Goal: Task Accomplishment & Management: Use online tool/utility

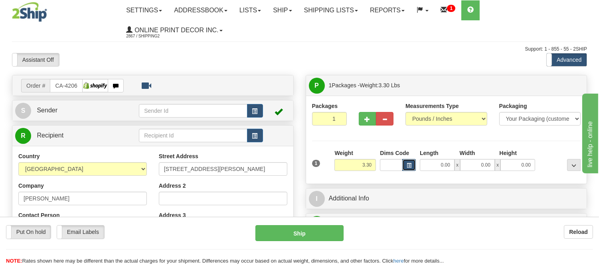
click at [405, 166] on button "button" at bounding box center [409, 165] width 14 height 12
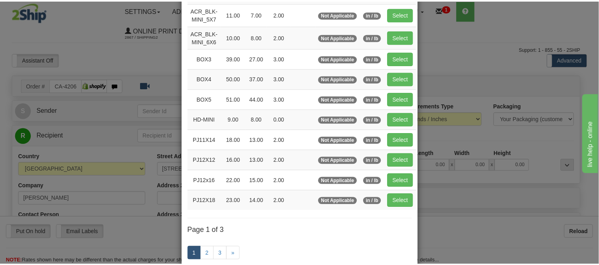
scroll to position [89, 0]
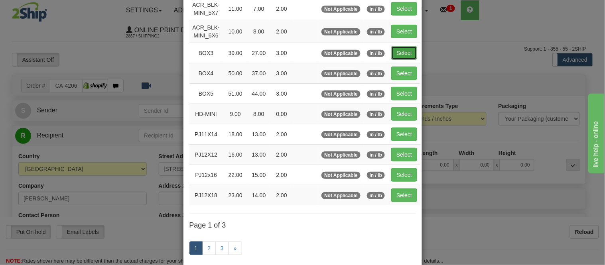
click at [395, 49] on button "Select" at bounding box center [404, 53] width 26 height 14
type input "BOX3"
type input "39.00"
type input "27.00"
type input "3.00"
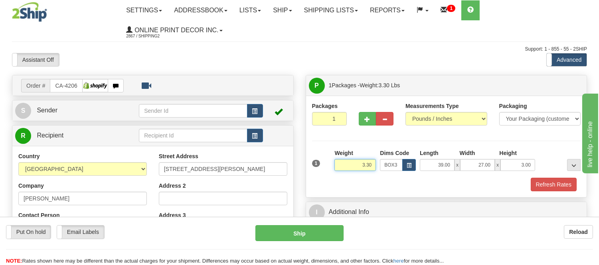
drag, startPoint x: 373, startPoint y: 165, endPoint x: 340, endPoint y: 156, distance: 34.3
click at [340, 156] on div "Weight 3.30" at bounding box center [354, 160] width 41 height 22
type input "11.98"
click at [365, 121] on span "button" at bounding box center [368, 119] width 6 height 5
radio input "true"
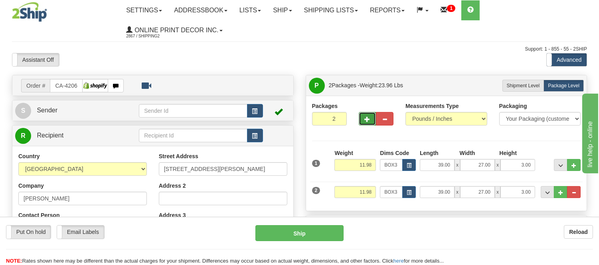
click at [365, 121] on span "button" at bounding box center [368, 119] width 6 height 5
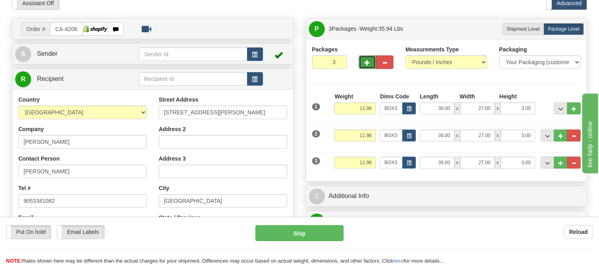
scroll to position [133, 0]
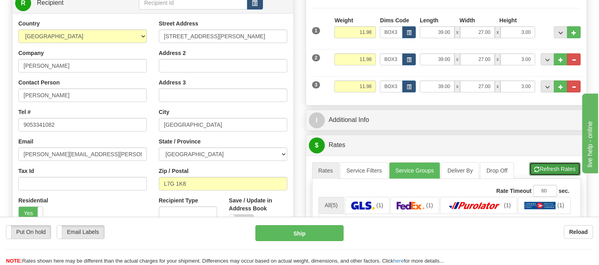
click at [547, 172] on button "Refresh Rates" at bounding box center [554, 169] width 51 height 14
click at [578, 87] on button "..." at bounding box center [574, 87] width 14 height 12
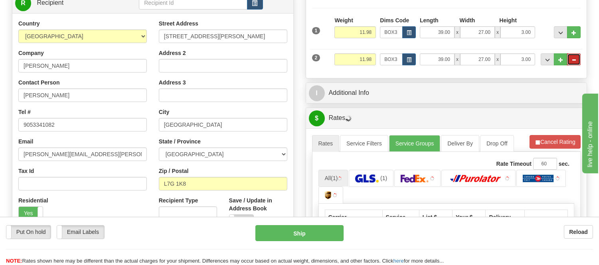
click at [570, 61] on button "..." at bounding box center [574, 59] width 14 height 12
type input "1"
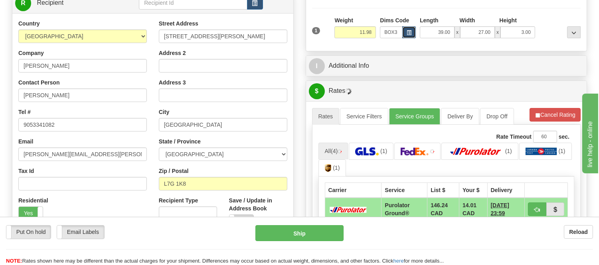
click at [411, 30] on button "button" at bounding box center [409, 32] width 14 height 12
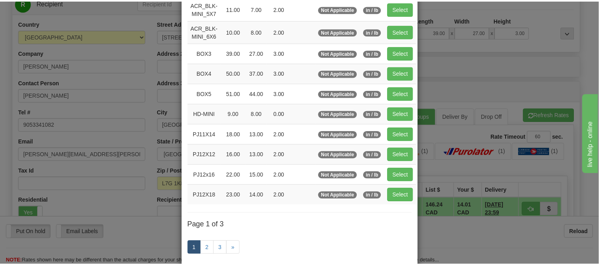
scroll to position [0, 0]
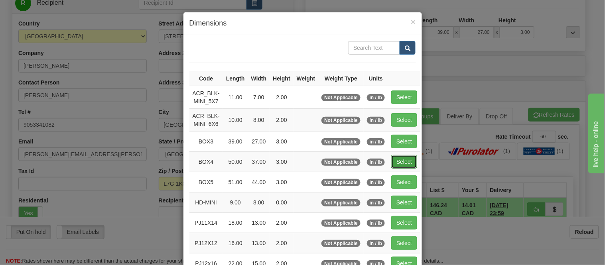
click at [400, 160] on button "Select" at bounding box center [404, 162] width 26 height 14
type input "BOX4"
type input "50.00"
type input "37.00"
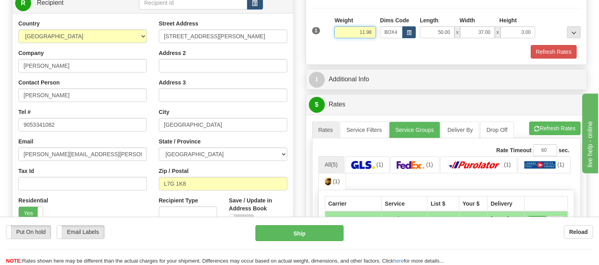
drag, startPoint x: 371, startPoint y: 31, endPoint x: 339, endPoint y: 26, distance: 32.6
click at [339, 26] on div "Weight 11.98" at bounding box center [354, 27] width 41 height 22
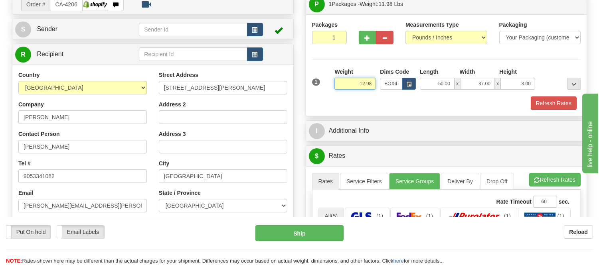
scroll to position [44, 0]
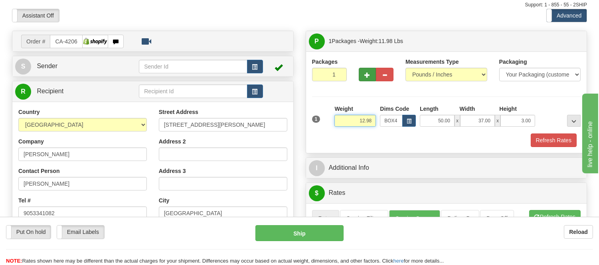
type input "12.98"
click at [361, 74] on button "button" at bounding box center [368, 75] width 18 height 14
radio input "true"
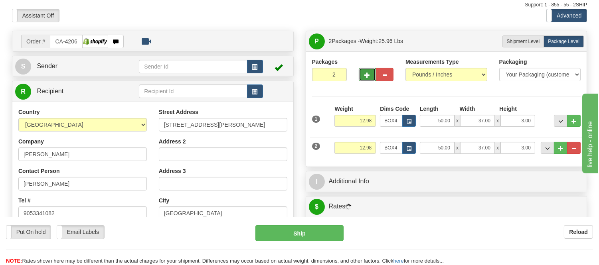
click at [366, 75] on span "button" at bounding box center [368, 75] width 6 height 5
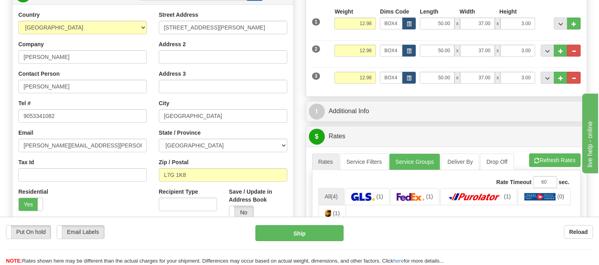
scroll to position [221, 0]
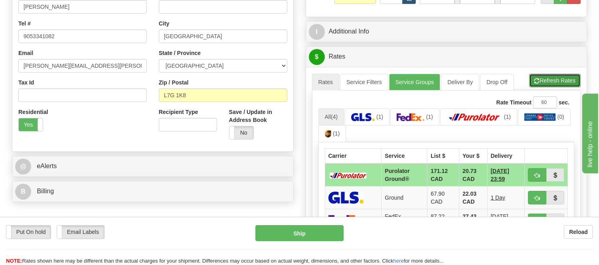
click at [556, 77] on button "Refresh Rates" at bounding box center [554, 81] width 51 height 14
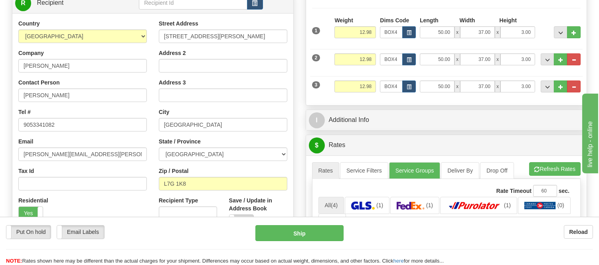
scroll to position [89, 0]
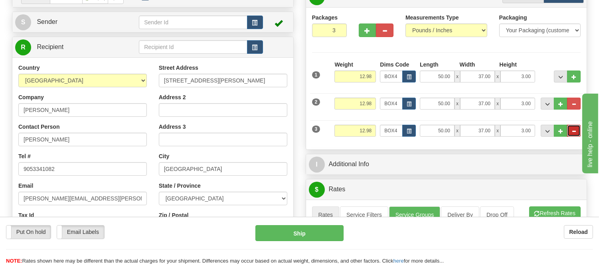
click at [573, 130] on span "..." at bounding box center [573, 131] width 5 height 4
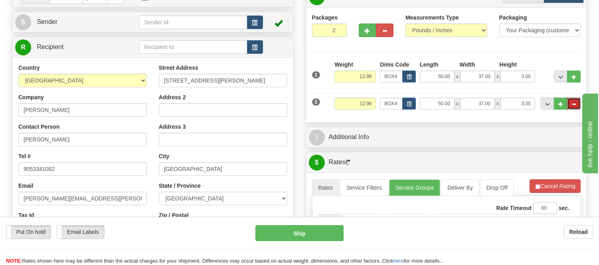
click at [576, 105] on button "..." at bounding box center [574, 104] width 14 height 12
type input "1"
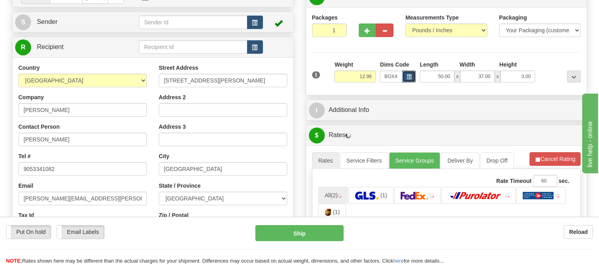
click at [410, 76] on span "button" at bounding box center [409, 77] width 5 height 4
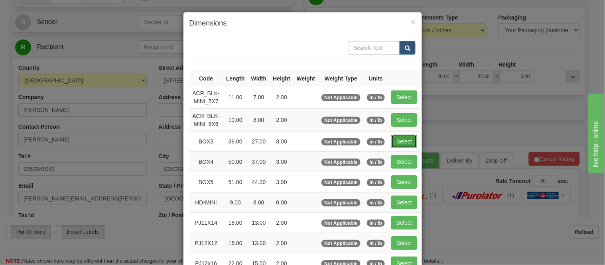
click at [397, 138] on button "Select" at bounding box center [404, 142] width 26 height 14
type input "BOX3"
type input "39.00"
type input "27.00"
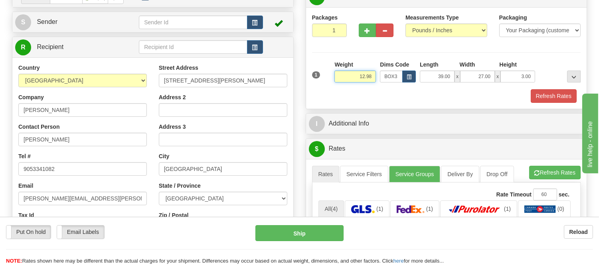
drag, startPoint x: 373, startPoint y: 76, endPoint x: 338, endPoint y: 76, distance: 34.3
click at [338, 76] on input "12.98" at bounding box center [354, 77] width 41 height 12
type input "11.98"
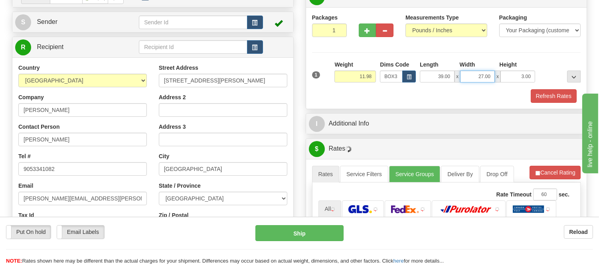
drag, startPoint x: 490, startPoint y: 77, endPoint x: 471, endPoint y: 81, distance: 19.6
click at [471, 81] on input "27.00" at bounding box center [477, 77] width 35 height 12
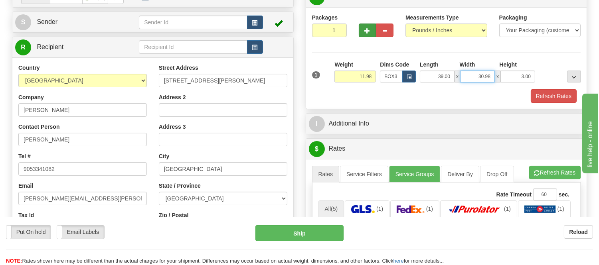
type input "30.98"
click at [366, 35] on button "button" at bounding box center [368, 31] width 18 height 14
radio input "true"
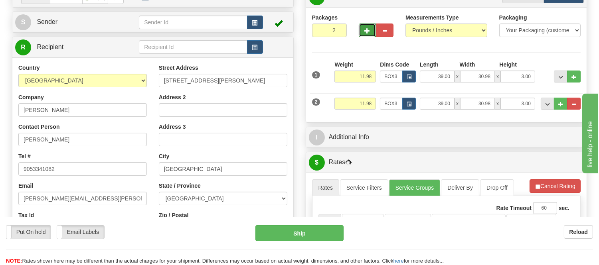
click at [367, 32] on span "button" at bounding box center [368, 30] width 6 height 5
type input "3"
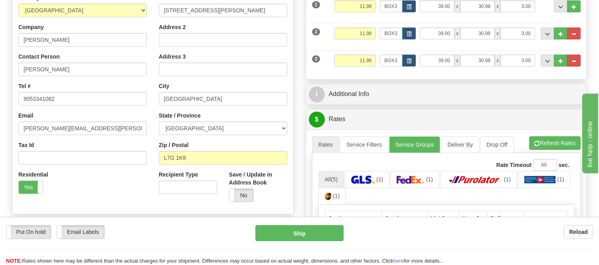
scroll to position [221, 0]
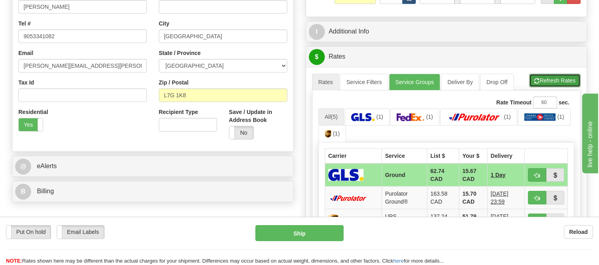
click at [557, 81] on button "Refresh Rates" at bounding box center [554, 81] width 51 height 14
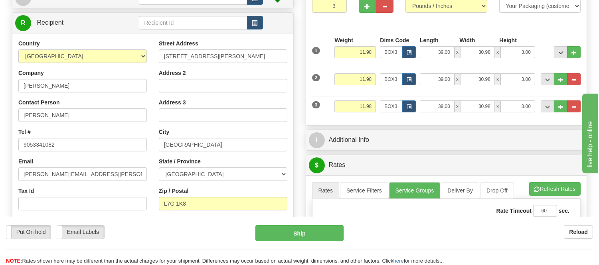
scroll to position [133, 0]
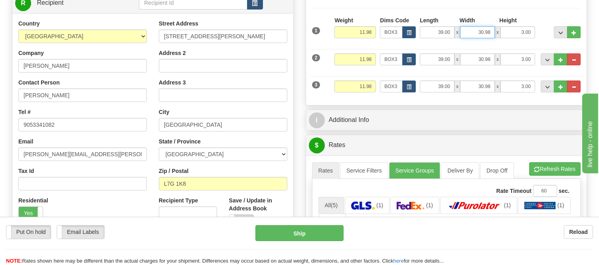
drag, startPoint x: 490, startPoint y: 32, endPoint x: 484, endPoint y: 32, distance: 6.0
click at [484, 32] on input "30.98" at bounding box center [477, 32] width 35 height 12
type input "30.00"
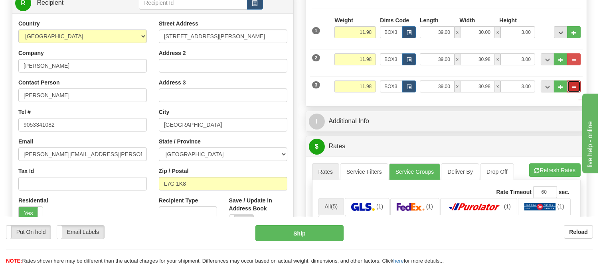
click at [577, 89] on button "..." at bounding box center [574, 87] width 14 height 12
type input "2"
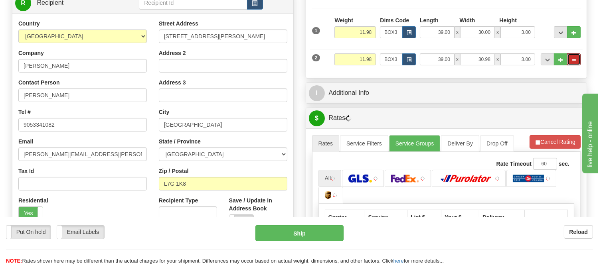
click at [571, 60] on span "..." at bounding box center [573, 60] width 5 height 4
radio input "true"
type input "1"
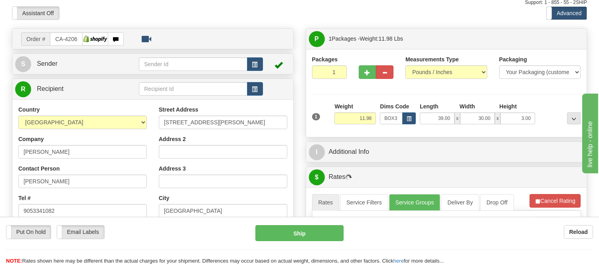
scroll to position [44, 0]
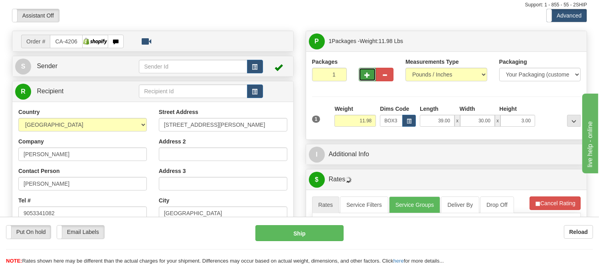
click at [361, 75] on button "button" at bounding box center [368, 75] width 18 height 14
radio input "true"
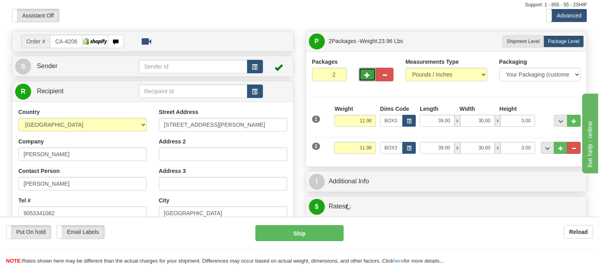
click at [362, 75] on button "button" at bounding box center [368, 75] width 18 height 14
type input "3"
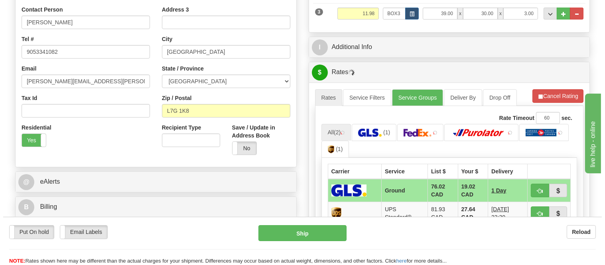
scroll to position [221, 0]
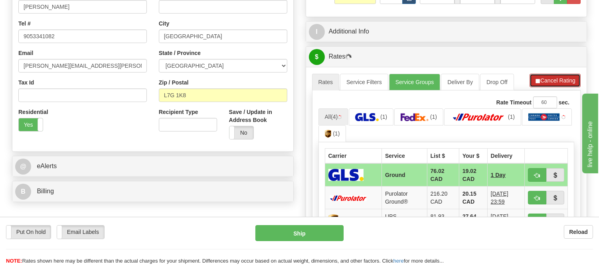
click at [552, 79] on button "Cancel Rating" at bounding box center [554, 81] width 51 height 14
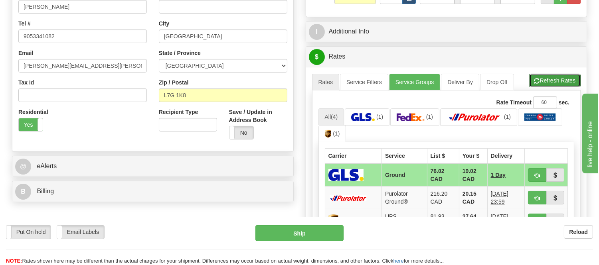
click at [552, 79] on button "Refresh Rates" at bounding box center [554, 81] width 51 height 14
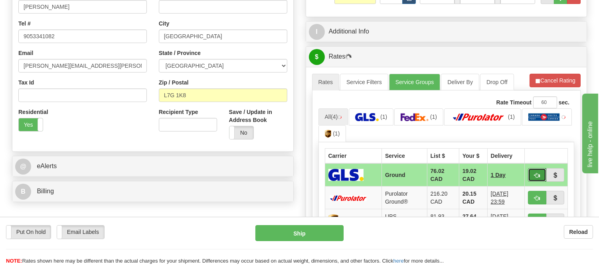
click at [535, 177] on span "button" at bounding box center [537, 175] width 6 height 5
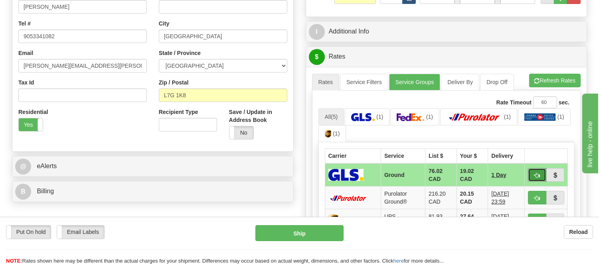
click at [533, 176] on button "button" at bounding box center [537, 175] width 18 height 14
type input "1"
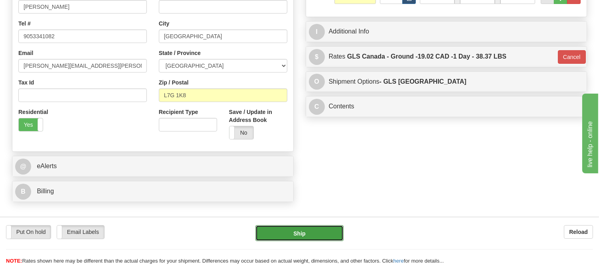
click at [333, 234] on button "Ship" at bounding box center [299, 233] width 88 height 16
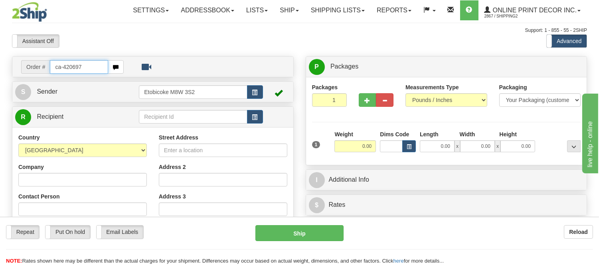
type input "ca-420697"
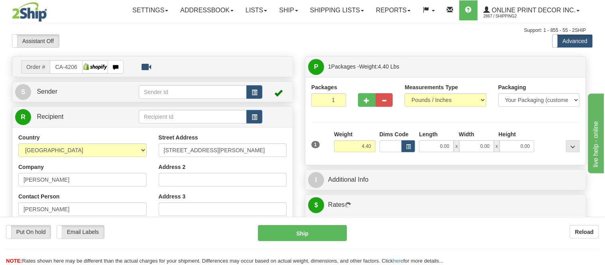
type input "[GEOGRAPHIC_DATA]"
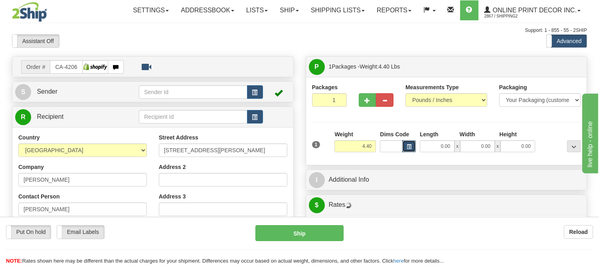
click at [409, 145] on span "button" at bounding box center [409, 147] width 5 height 4
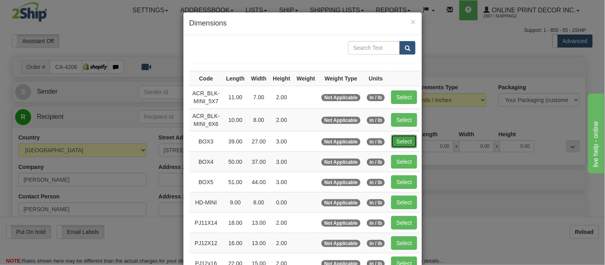
click at [403, 142] on button "Select" at bounding box center [404, 142] width 26 height 14
type input "BOX3"
type input "39.00"
type input "27.00"
type input "3.00"
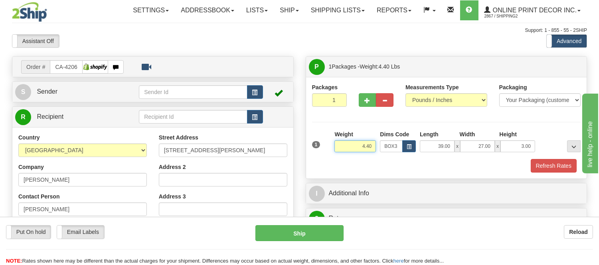
drag, startPoint x: 373, startPoint y: 147, endPoint x: 344, endPoint y: 148, distance: 29.6
click at [344, 148] on input "4.40" at bounding box center [354, 146] width 41 height 12
type input "9.98"
click at [362, 99] on button "button" at bounding box center [368, 100] width 18 height 14
radio input "true"
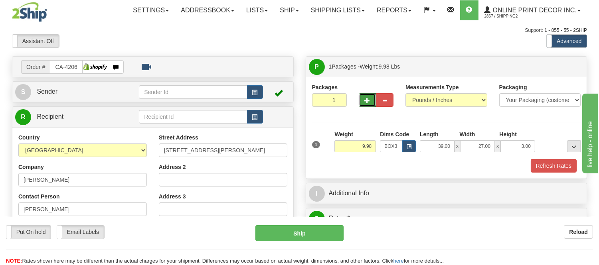
type input "2"
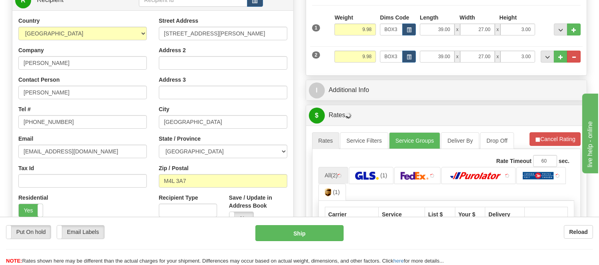
scroll to position [133, 0]
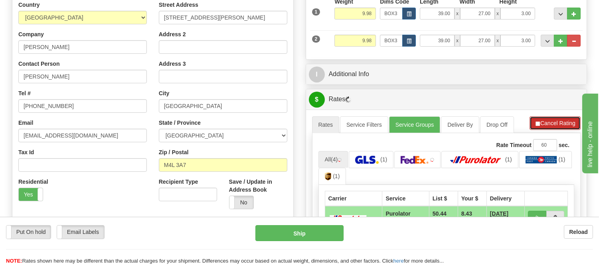
click at [541, 124] on button "Cancel Rating" at bounding box center [554, 124] width 51 height 14
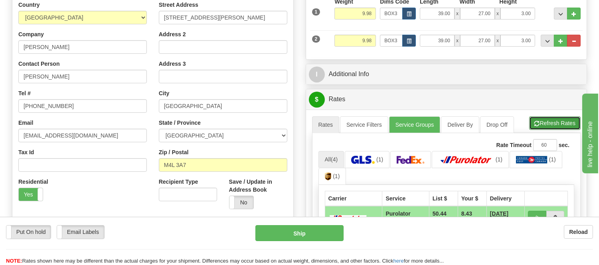
click at [543, 124] on button "Refresh Rates" at bounding box center [554, 124] width 51 height 14
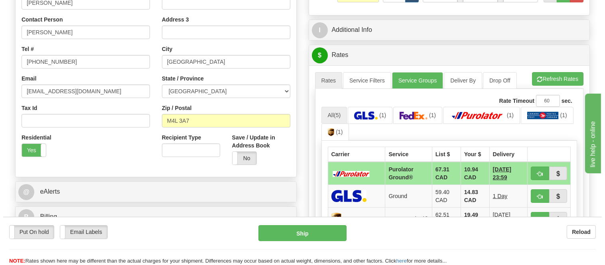
scroll to position [221, 0]
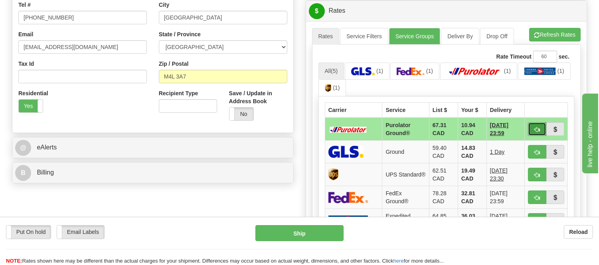
click at [536, 127] on span "button" at bounding box center [537, 129] width 6 height 5
type input "260"
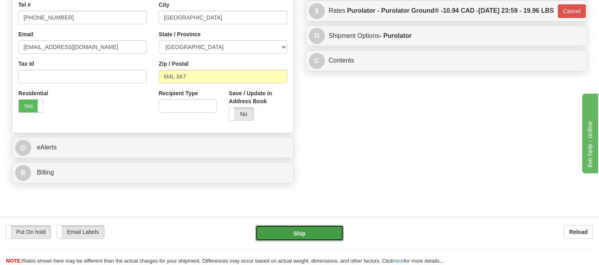
click at [332, 230] on button "Ship" at bounding box center [299, 233] width 88 height 16
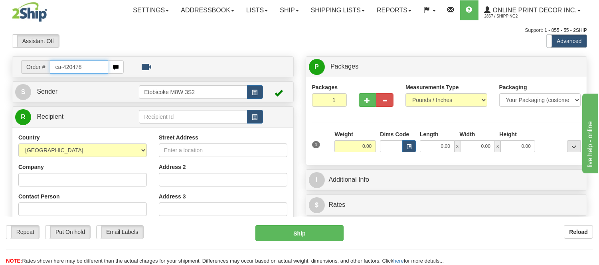
type input "ca-420478"
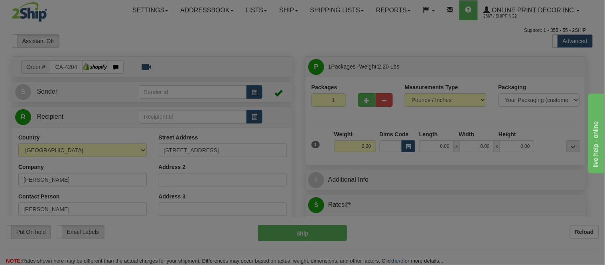
type input "ANCASTER"
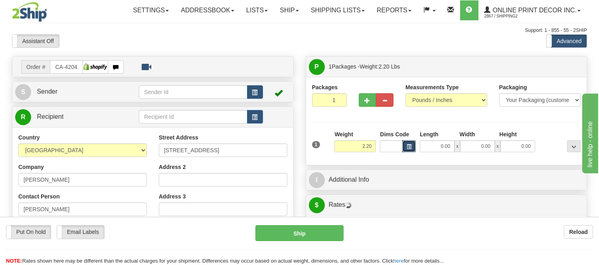
click at [408, 149] on span "button" at bounding box center [409, 147] width 5 height 4
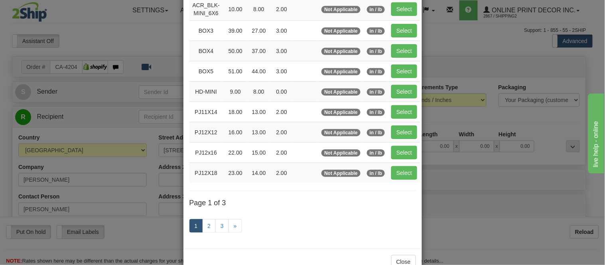
scroll to position [133, 0]
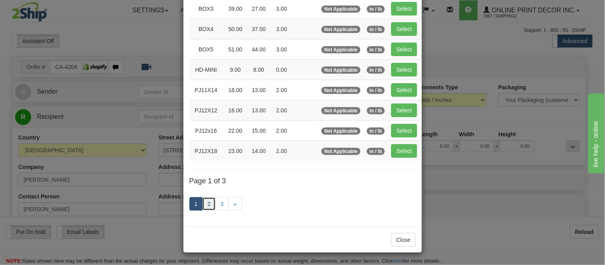
click at [207, 200] on link "2" at bounding box center [209, 205] width 14 height 14
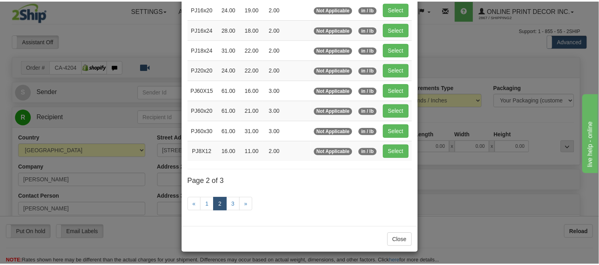
scroll to position [130, 0]
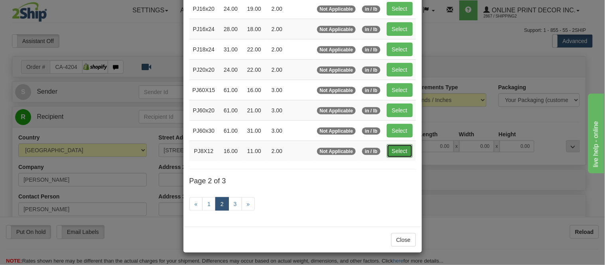
click at [401, 154] on button "Select" at bounding box center [400, 151] width 26 height 14
type input "PJ8X12"
type input "16.00"
type input "11.00"
type input "2.00"
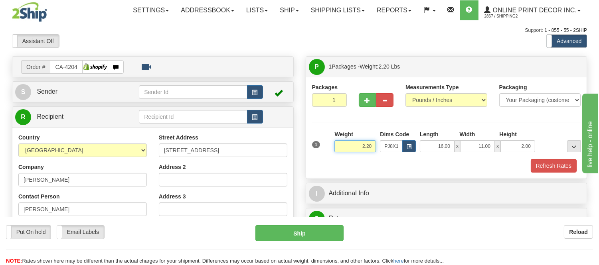
drag, startPoint x: 371, startPoint y: 145, endPoint x: 336, endPoint y: 141, distance: 35.4
click at [336, 141] on input "2.20" at bounding box center [354, 146] width 41 height 12
type input "3.98"
click at [551, 166] on button "Refresh Rates" at bounding box center [554, 166] width 46 height 14
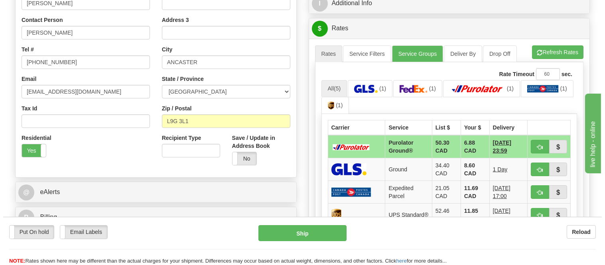
scroll to position [177, 0]
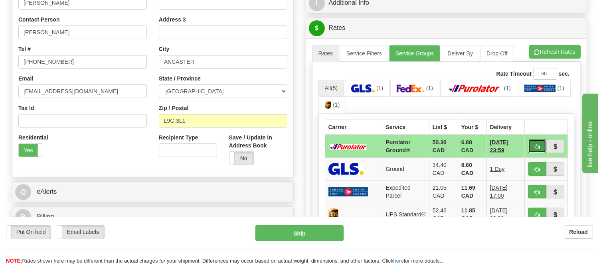
click at [537, 144] on span "button" at bounding box center [537, 146] width 6 height 5
type input "260"
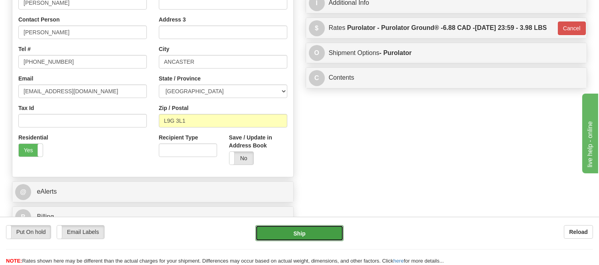
click at [302, 233] on button "Ship" at bounding box center [299, 233] width 88 height 16
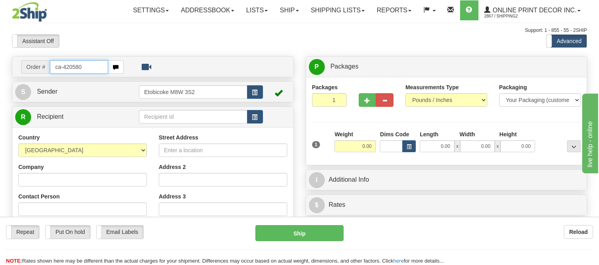
type input "ca-420580"
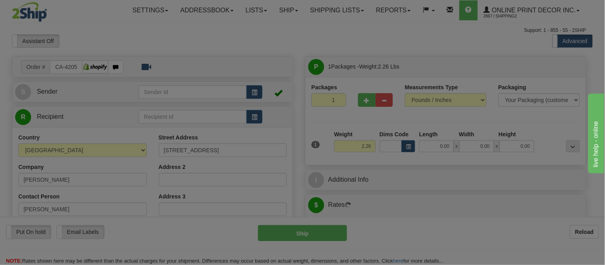
type input "FORT MCMURRAY"
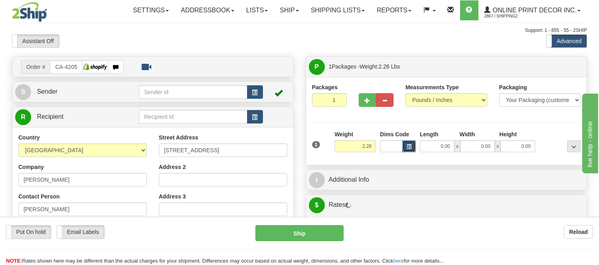
click at [405, 149] on button "button" at bounding box center [409, 146] width 14 height 12
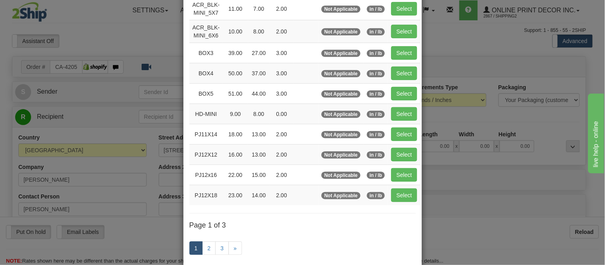
scroll to position [133, 0]
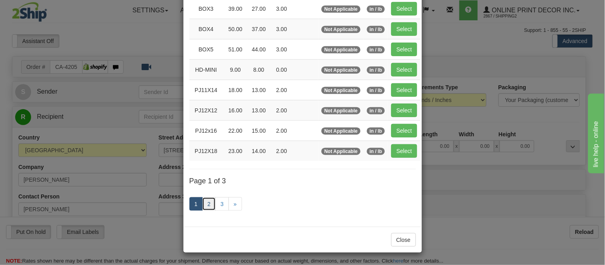
click at [208, 205] on link "2" at bounding box center [209, 205] width 14 height 14
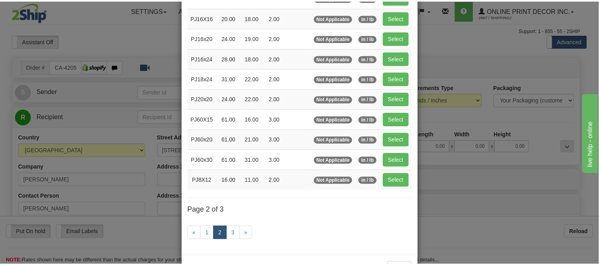
scroll to position [85, 0]
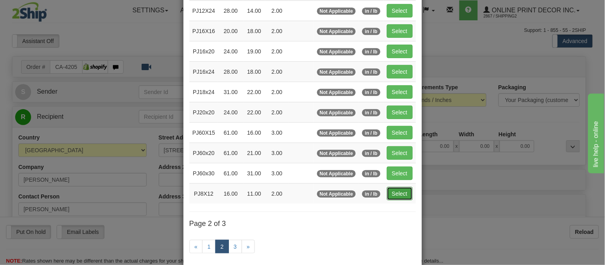
click at [401, 198] on button "Select" at bounding box center [400, 194] width 26 height 14
type input "PJ8X12"
type input "16.00"
type input "11.00"
type input "2.00"
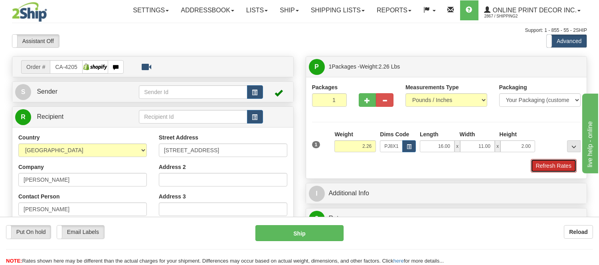
click at [545, 170] on button "Refresh Rates" at bounding box center [554, 166] width 46 height 14
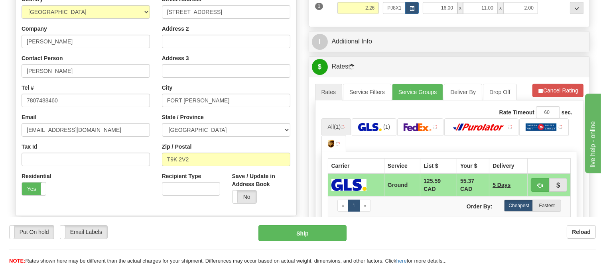
scroll to position [153, 0]
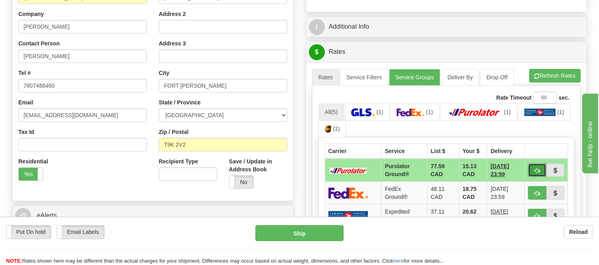
click at [534, 169] on span "button" at bounding box center [537, 170] width 6 height 5
type input "260"
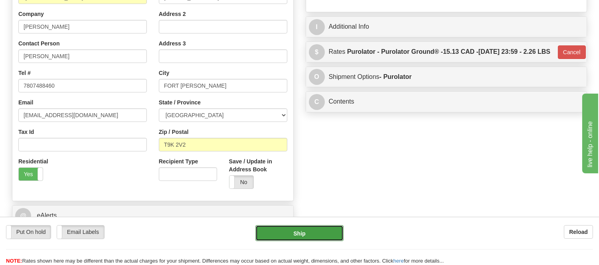
click at [313, 235] on button "Ship" at bounding box center [299, 233] width 88 height 16
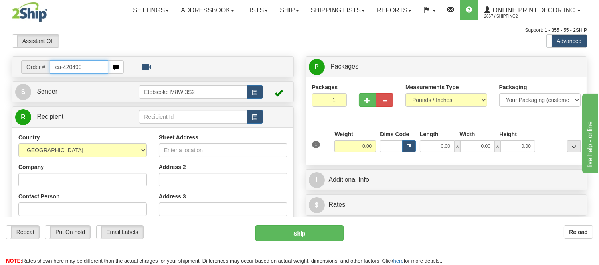
type input "ca-420490"
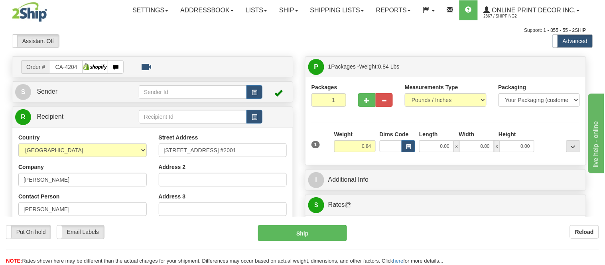
type input "OTTAWA"
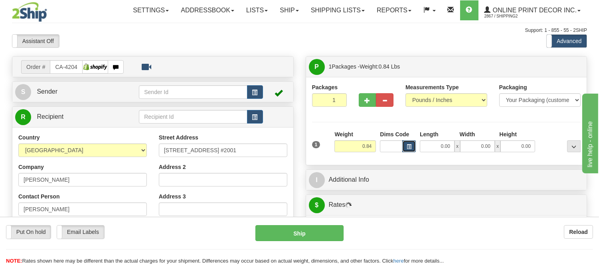
click at [405, 145] on button "button" at bounding box center [409, 146] width 14 height 12
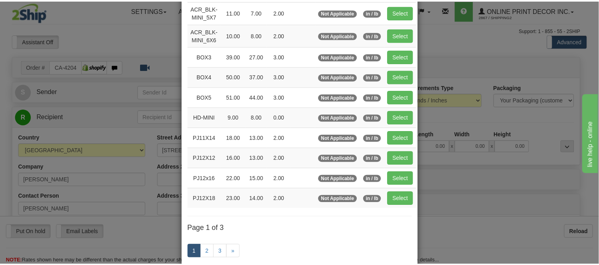
scroll to position [89, 0]
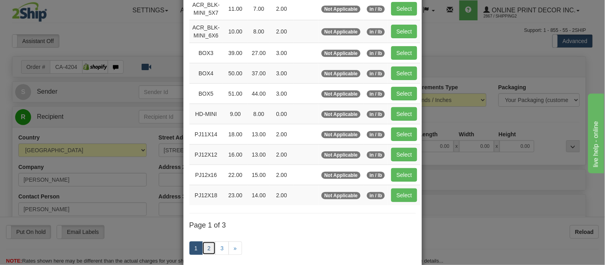
click at [203, 249] on link "2" at bounding box center [209, 249] width 14 height 14
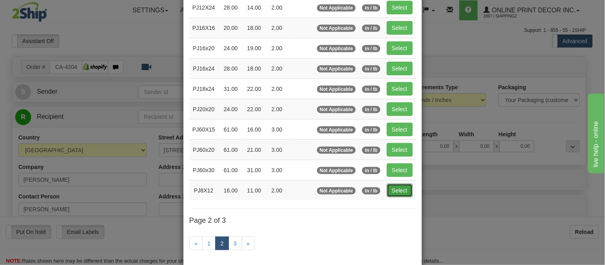
click at [397, 193] on button "Select" at bounding box center [400, 191] width 26 height 14
type input "PJ8X12"
type input "16.00"
type input "11.00"
type input "2.00"
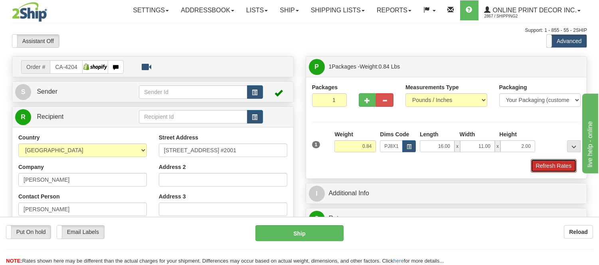
click at [556, 165] on button "Refresh Rates" at bounding box center [554, 166] width 46 height 14
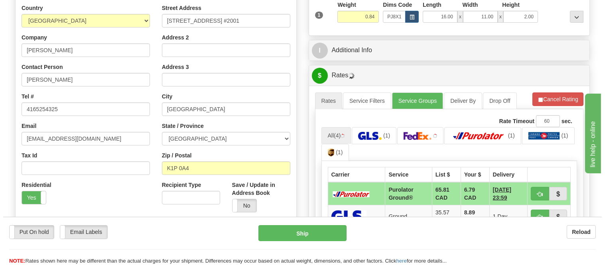
scroll to position [215, 0]
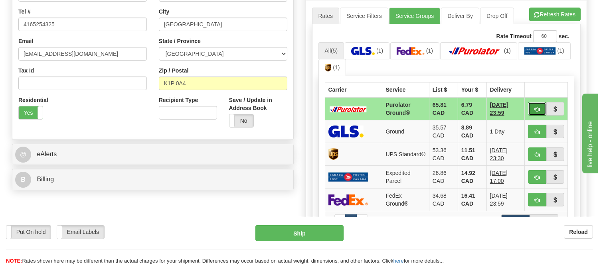
click at [537, 108] on span "button" at bounding box center [537, 109] width 6 height 5
type input "260"
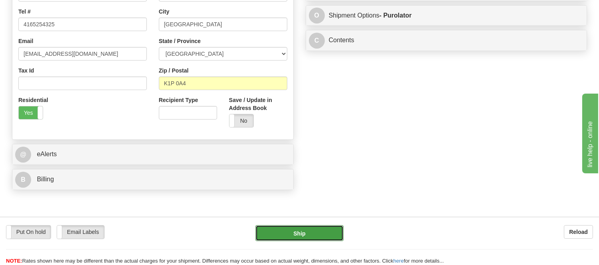
click at [321, 230] on button "Ship" at bounding box center [299, 233] width 88 height 16
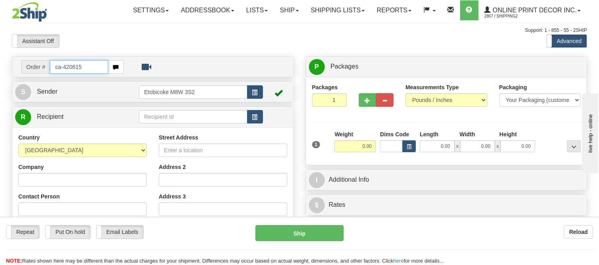
type input "ca-420615"
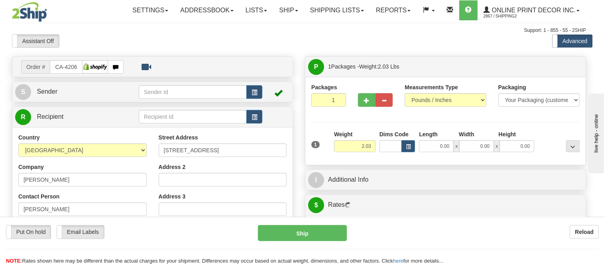
type input "KITCHENER"
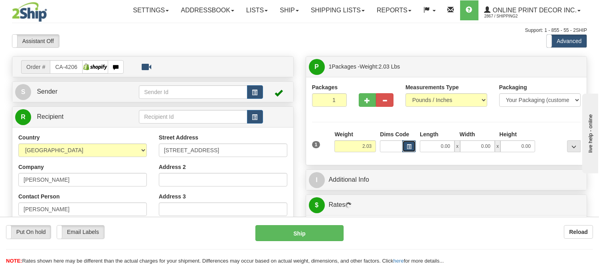
click at [412, 148] on button "button" at bounding box center [409, 146] width 14 height 12
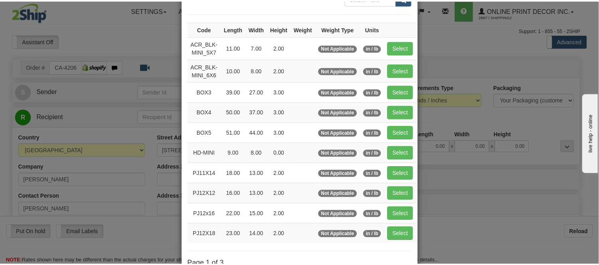
scroll to position [89, 0]
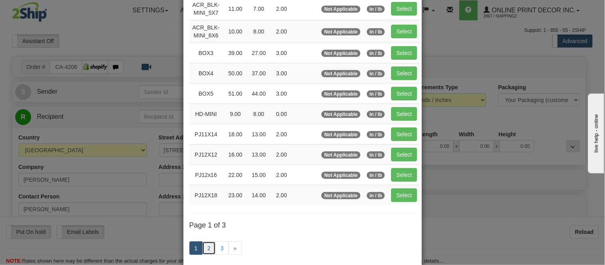
click at [207, 248] on link "2" at bounding box center [209, 249] width 14 height 14
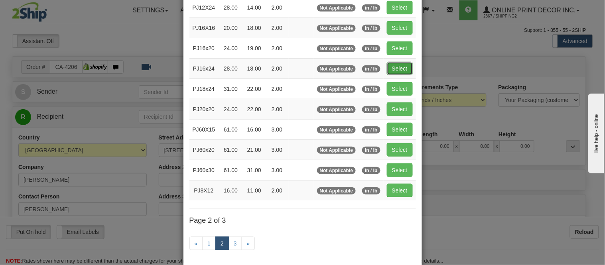
click at [401, 65] on button "Select" at bounding box center [400, 69] width 26 height 14
type input "PJ16x24"
type input "28.00"
type input "18.00"
type input "2.00"
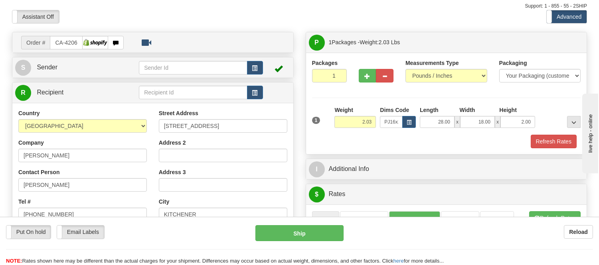
scroll to position [44, 0]
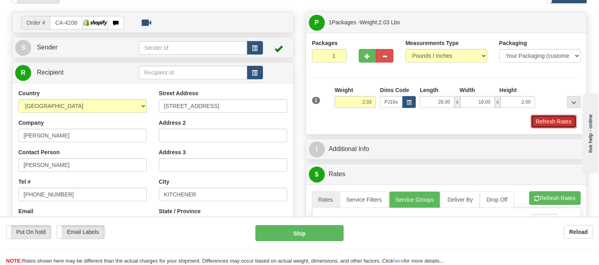
click at [543, 120] on button "Refresh Rates" at bounding box center [554, 122] width 46 height 14
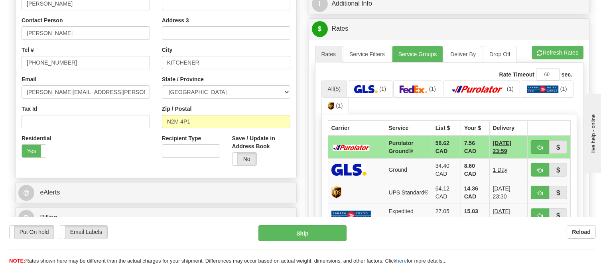
scroll to position [177, 0]
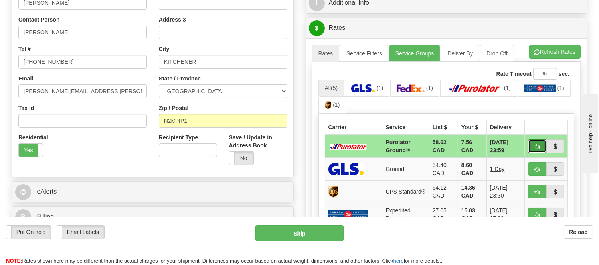
click at [530, 142] on button "button" at bounding box center [537, 147] width 18 height 14
type input "260"
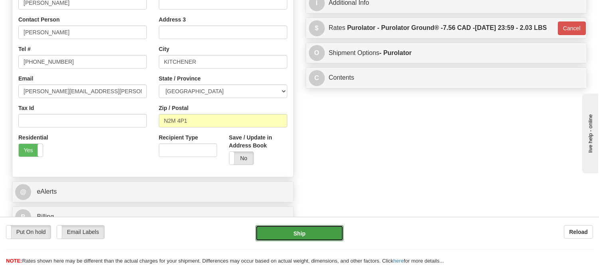
click at [297, 232] on button "Ship" at bounding box center [299, 233] width 88 height 16
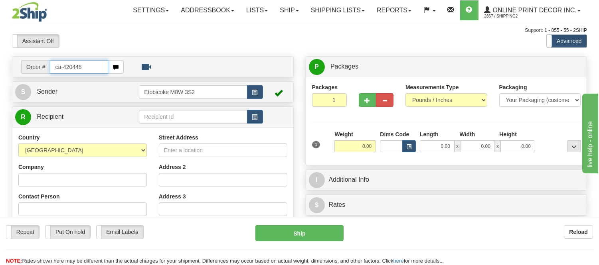
type input "ca-420448"
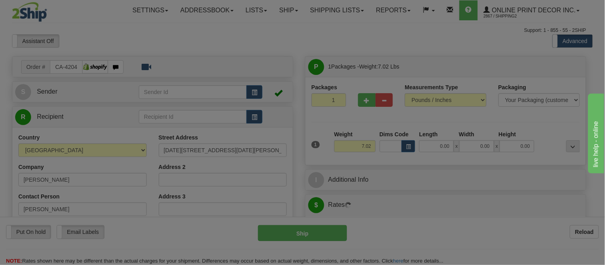
type input "[GEOGRAPHIC_DATA]"
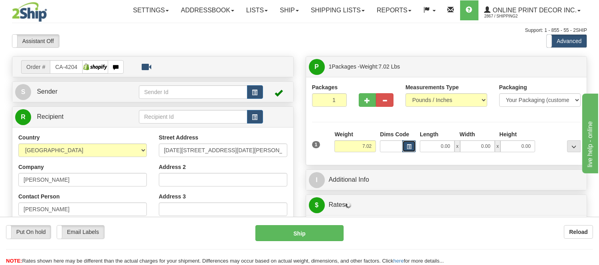
click at [409, 142] on button "button" at bounding box center [409, 146] width 14 height 12
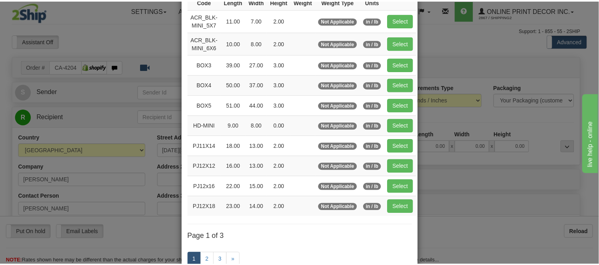
scroll to position [89, 0]
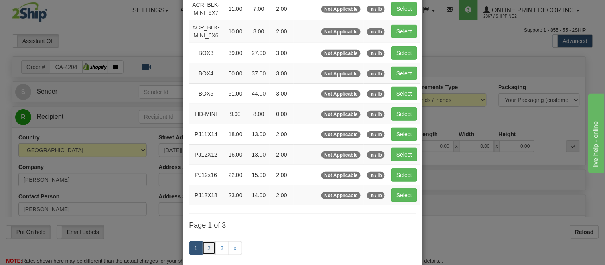
click at [208, 249] on link "2" at bounding box center [209, 249] width 14 height 14
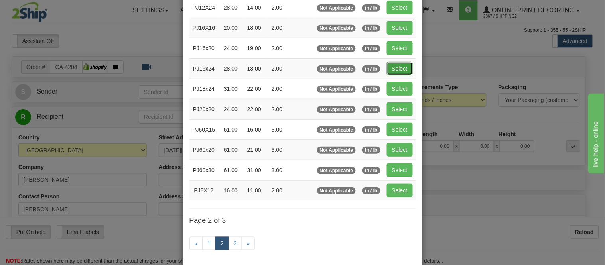
click at [389, 69] on button "Select" at bounding box center [400, 69] width 26 height 14
type input "PJ16x24"
type input "28.00"
type input "18.00"
type input "2.00"
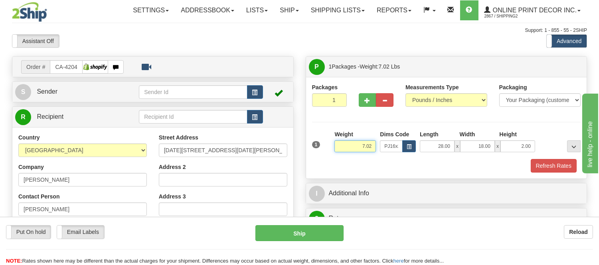
drag, startPoint x: 372, startPoint y: 145, endPoint x: 336, endPoint y: 142, distance: 36.0
click at [337, 142] on input "7.02" at bounding box center [354, 146] width 41 height 12
type input "5"
click button "Delete" at bounding box center [0, 0] width 0 height 0
type input "8.00"
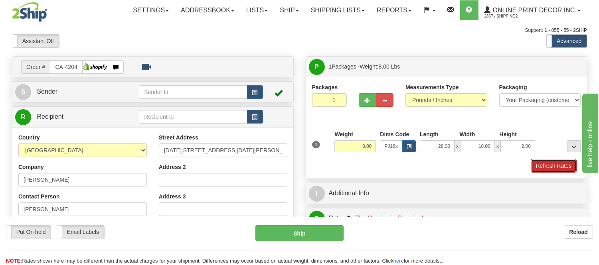
click at [551, 172] on button "Refresh Rates" at bounding box center [554, 166] width 46 height 14
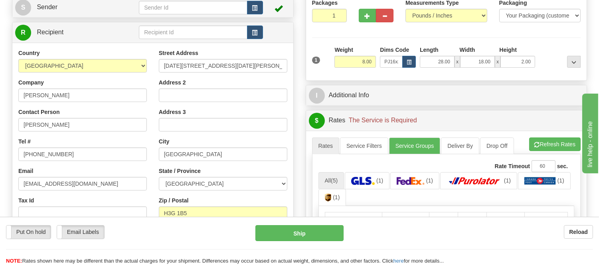
scroll to position [133, 0]
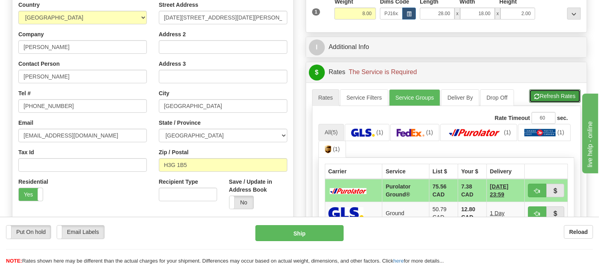
click at [545, 99] on button "Refresh Rates" at bounding box center [554, 96] width 51 height 14
click at [541, 190] on button "button" at bounding box center [537, 191] width 18 height 14
type input "260"
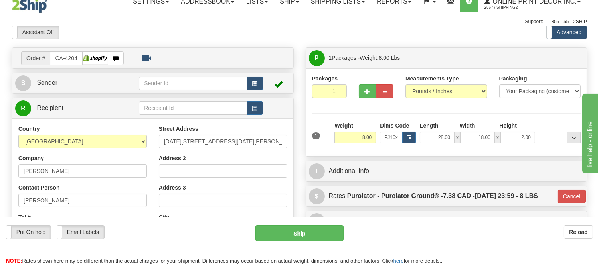
scroll to position [0, 0]
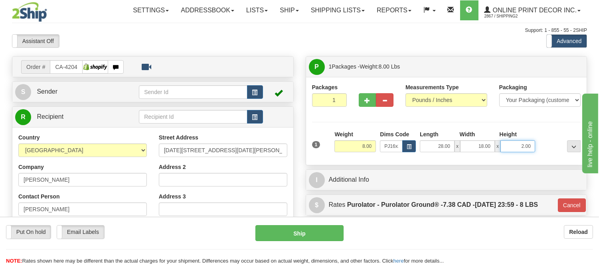
drag, startPoint x: 532, startPoint y: 144, endPoint x: 504, endPoint y: 144, distance: 27.9
click at [504, 144] on input "2.00" at bounding box center [517, 146] width 35 height 12
click button "Delete" at bounding box center [0, 0] width 0 height 0
type input "4.00"
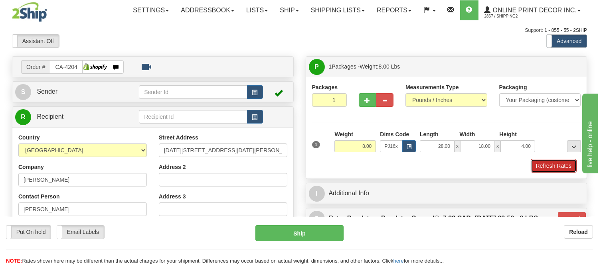
click at [563, 163] on button "Refresh Rates" at bounding box center [554, 166] width 46 height 14
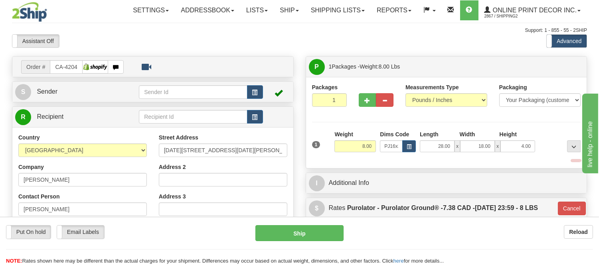
type input "260"
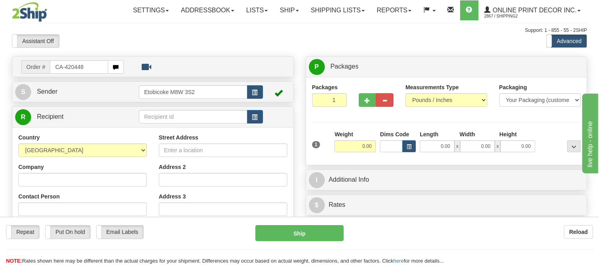
drag, startPoint x: 91, startPoint y: 65, endPoint x: 17, endPoint y: 73, distance: 74.2
click at [17, 73] on div "Order # CA-420448" at bounding box center [72, 67] width 115 height 14
type input "ca-420448"
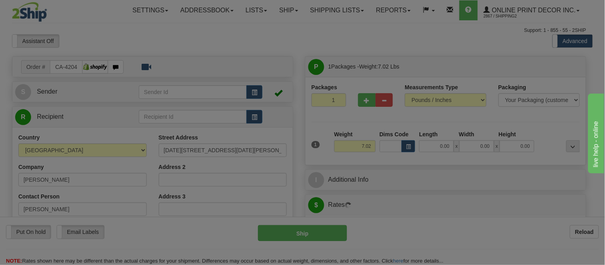
type input "MONTREAL"
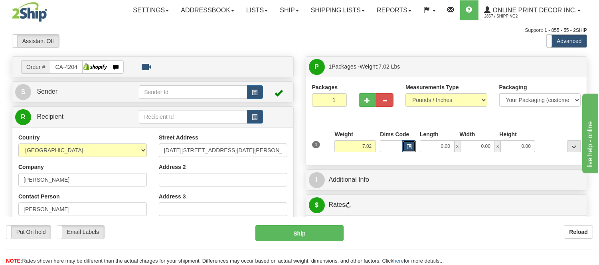
click at [410, 145] on span "button" at bounding box center [409, 147] width 5 height 4
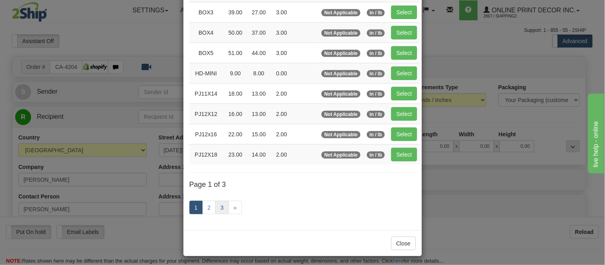
scroll to position [133, 0]
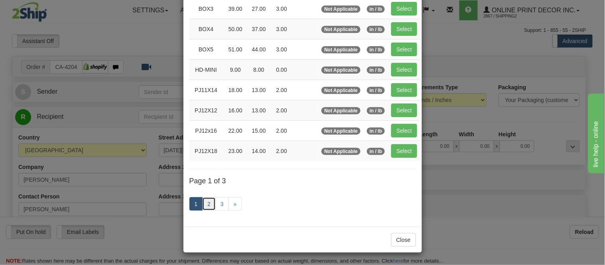
click at [205, 204] on link "2" at bounding box center [209, 205] width 14 height 14
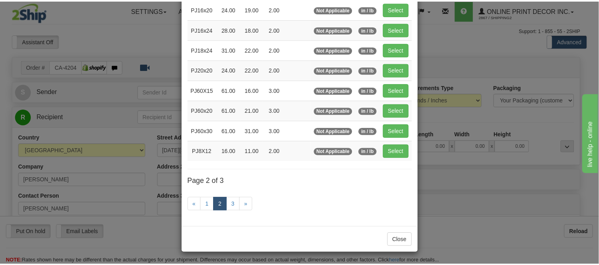
scroll to position [130, 0]
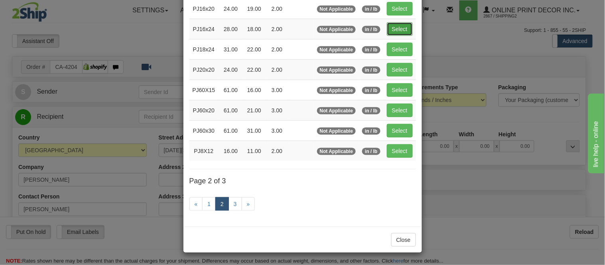
click at [405, 30] on button "Select" at bounding box center [400, 29] width 26 height 14
type input "PJ16x24"
type input "28.00"
type input "18.00"
type input "2.00"
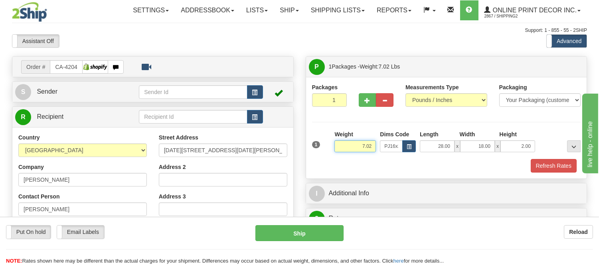
drag, startPoint x: 372, startPoint y: 146, endPoint x: 300, endPoint y: 148, distance: 71.5
click button "Delete" at bounding box center [0, 0] width 0 height 0
type input "8.00"
drag, startPoint x: 531, startPoint y: 148, endPoint x: 513, endPoint y: 149, distance: 18.4
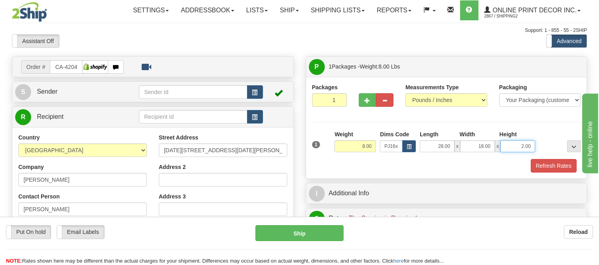
click at [513, 149] on input "2.00" at bounding box center [517, 146] width 35 height 12
click button "Delete" at bounding box center [0, 0] width 0 height 0
type input "4.00"
click at [555, 168] on button "Refresh Rates" at bounding box center [554, 166] width 46 height 14
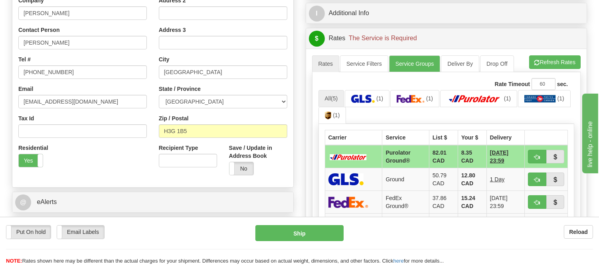
scroll to position [177, 0]
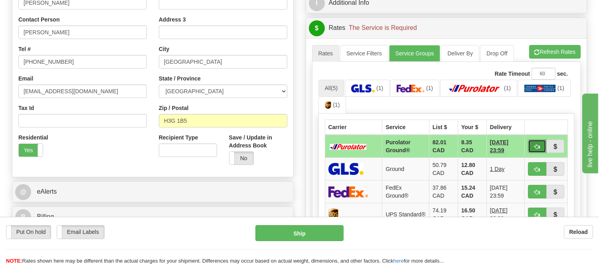
click at [538, 144] on span "button" at bounding box center [537, 146] width 6 height 5
type input "260"
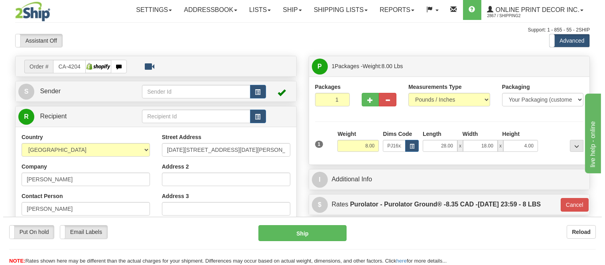
scroll to position [0, 0]
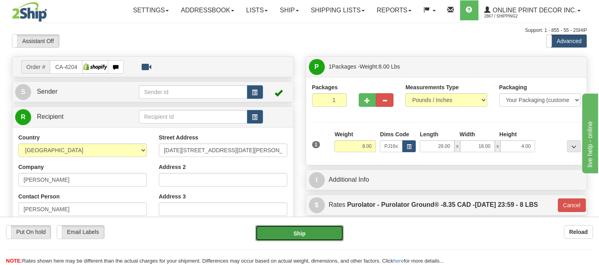
click at [329, 231] on button "Ship" at bounding box center [299, 233] width 88 height 16
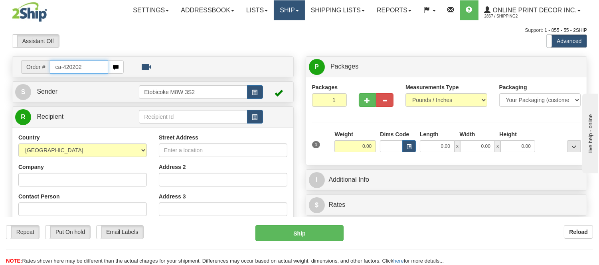
type input "ca-420202"
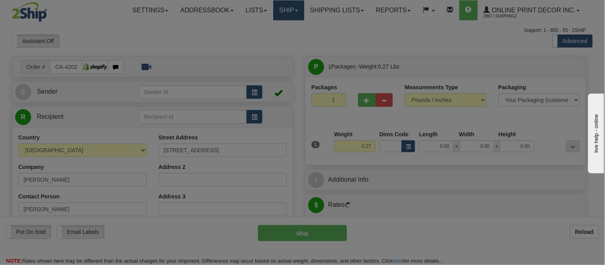
type input "YORK"
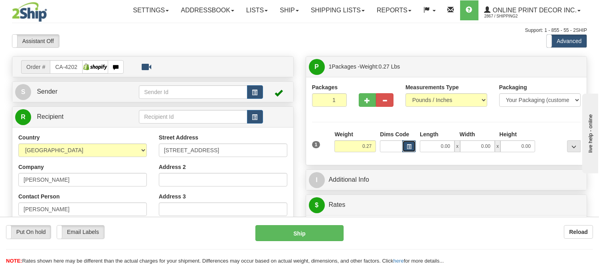
click at [409, 148] on span "button" at bounding box center [409, 147] width 5 height 4
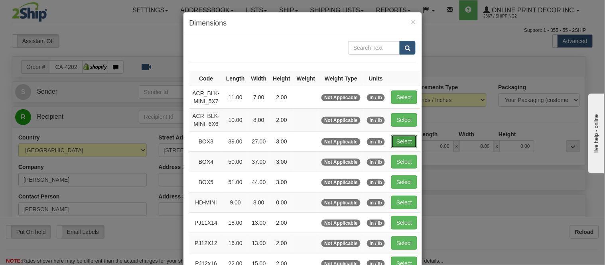
click at [404, 142] on button "Select" at bounding box center [404, 142] width 26 height 14
type input "BOX3"
type input "39.00"
type input "27.00"
type input "3.00"
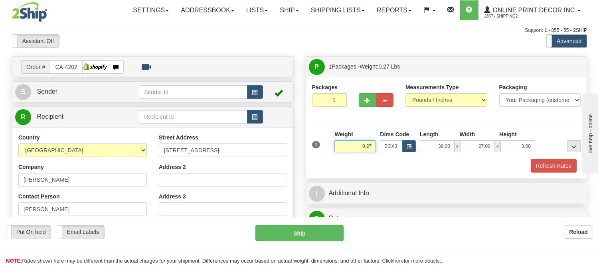
drag, startPoint x: 373, startPoint y: 148, endPoint x: 342, endPoint y: 151, distance: 31.6
click at [342, 151] on input "0.27" at bounding box center [354, 146] width 41 height 12
type input "0.98"
click at [412, 148] on button "button" at bounding box center [409, 146] width 14 height 12
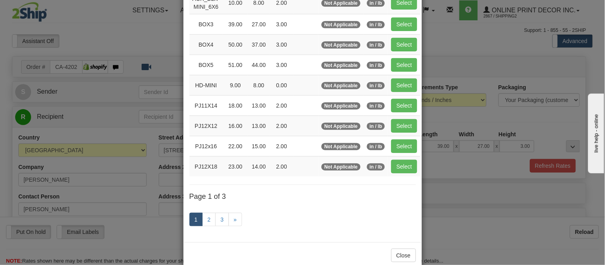
scroll to position [133, 0]
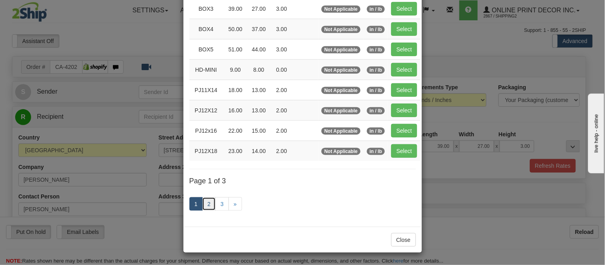
click at [206, 209] on link "2" at bounding box center [209, 205] width 14 height 14
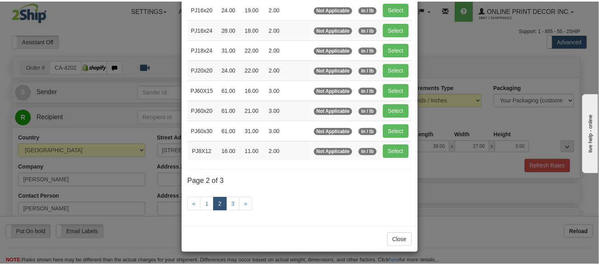
scroll to position [130, 0]
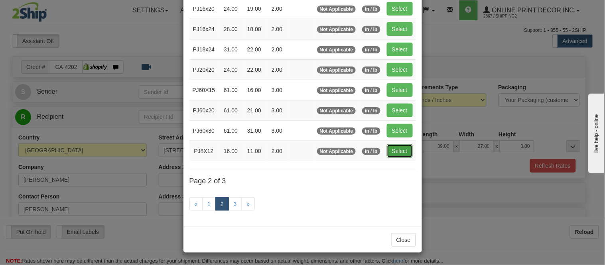
click at [400, 151] on button "Select" at bounding box center [400, 151] width 26 height 14
type input "PJ8X12"
type input "16.00"
type input "11.00"
type input "2.00"
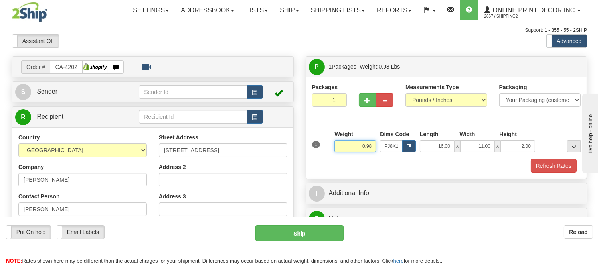
drag, startPoint x: 375, startPoint y: 146, endPoint x: 343, endPoint y: 150, distance: 32.6
click at [343, 150] on input "0.98" at bounding box center [354, 146] width 41 height 12
click button "Delete" at bounding box center [0, 0] width 0 height 0
type input "2.00"
click at [547, 165] on button "Refresh Rates" at bounding box center [554, 166] width 46 height 14
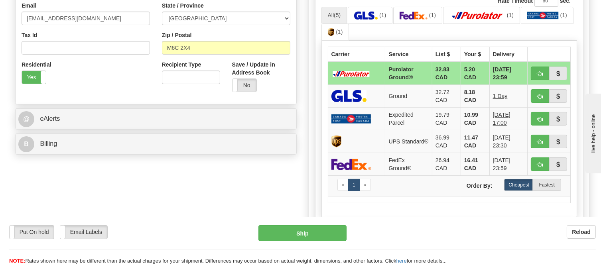
scroll to position [266, 0]
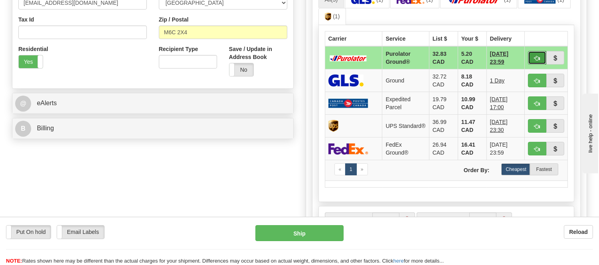
click at [531, 58] on button "button" at bounding box center [537, 58] width 18 height 14
type input "260"
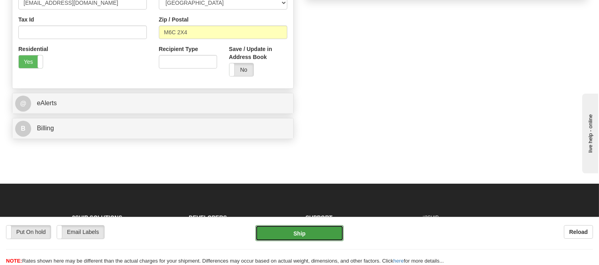
click at [298, 237] on button "Ship" at bounding box center [299, 233] width 88 height 16
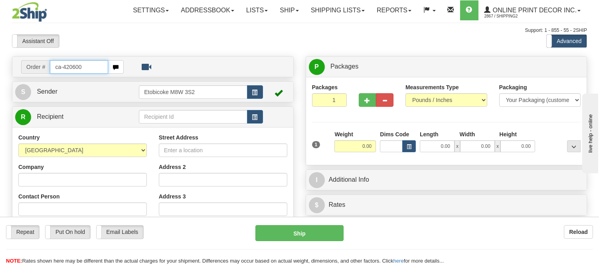
type input "ca-420600"
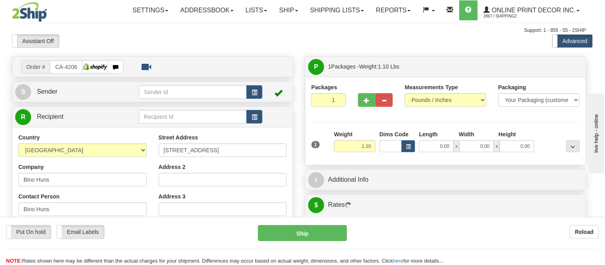
type input "[GEOGRAPHIC_DATA]"
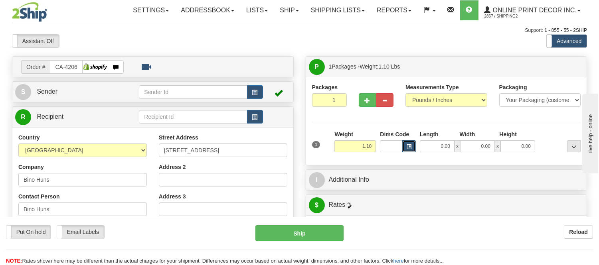
click at [409, 146] on span "button" at bounding box center [409, 147] width 5 height 4
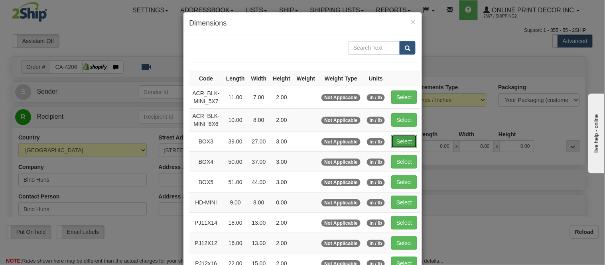
click at [411, 140] on button "Select" at bounding box center [404, 142] width 26 height 14
type input "BOX3"
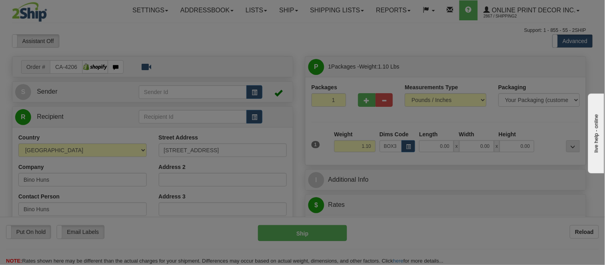
type input "39.00"
type input "27.00"
type input "3.00"
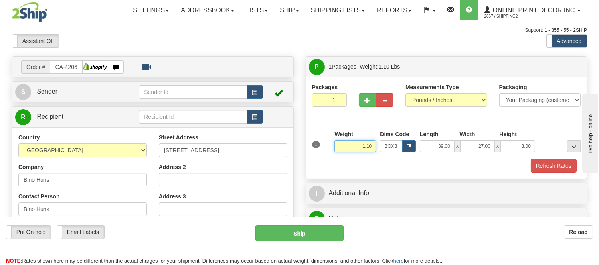
drag, startPoint x: 371, startPoint y: 147, endPoint x: 338, endPoint y: 146, distance: 33.1
click at [338, 146] on input "1.10" at bounding box center [354, 146] width 41 height 12
type input "3"
type input "8.98"
click at [576, 164] on button "Refresh Rates" at bounding box center [554, 166] width 46 height 14
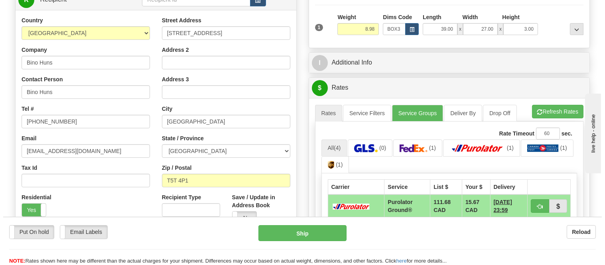
scroll to position [133, 0]
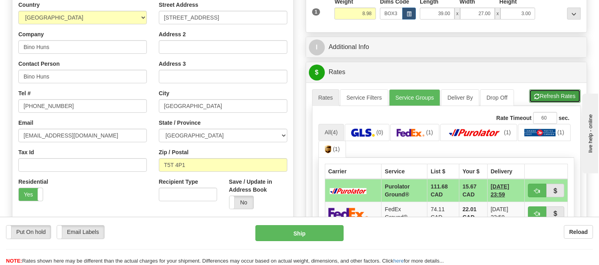
click at [547, 101] on button "Refresh Rates" at bounding box center [554, 96] width 51 height 14
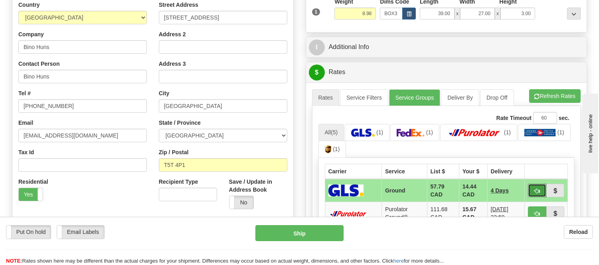
click at [538, 189] on span "button" at bounding box center [537, 191] width 6 height 5
type input "1"
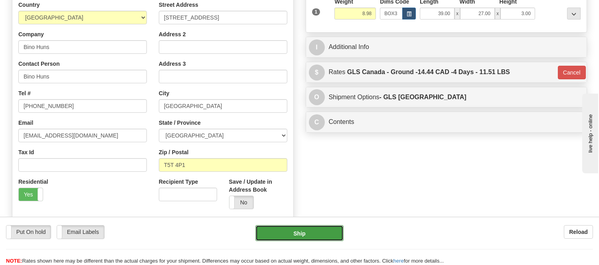
click at [282, 232] on button "Ship" at bounding box center [299, 233] width 88 height 16
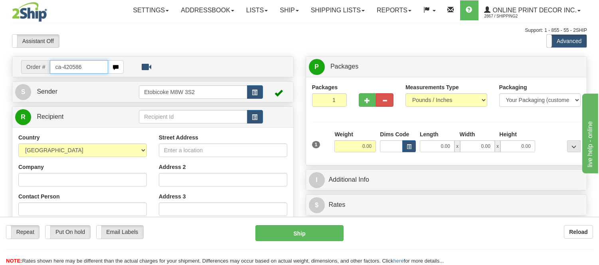
type input "ca-420586"
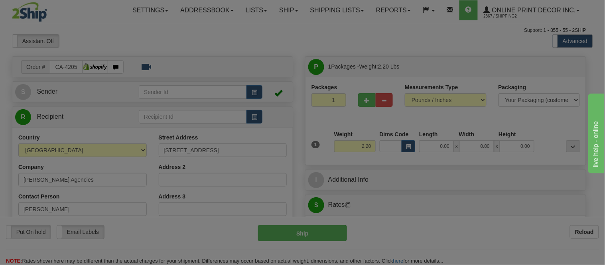
type input "LLOYDMINSTER"
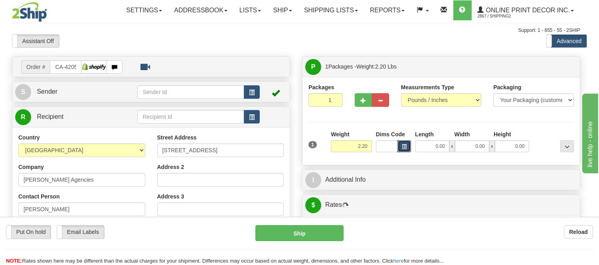
click at [407, 148] on span "button" at bounding box center [404, 147] width 5 height 4
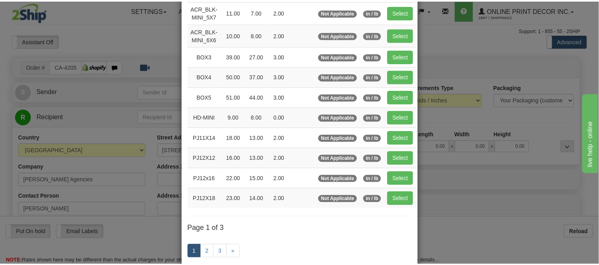
scroll to position [89, 0]
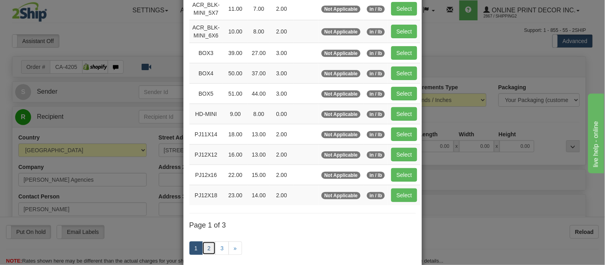
click at [204, 248] on link "2" at bounding box center [209, 249] width 14 height 14
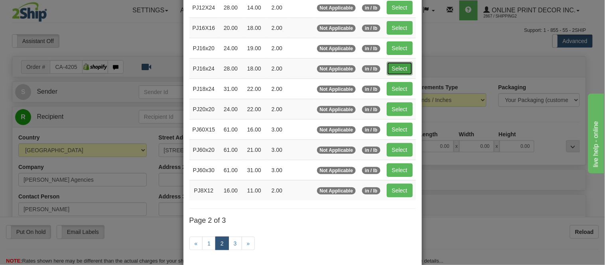
click at [391, 66] on button "Select" at bounding box center [400, 69] width 26 height 14
type input "PJ16x24"
type input "28.00"
type input "18.00"
type input "2.00"
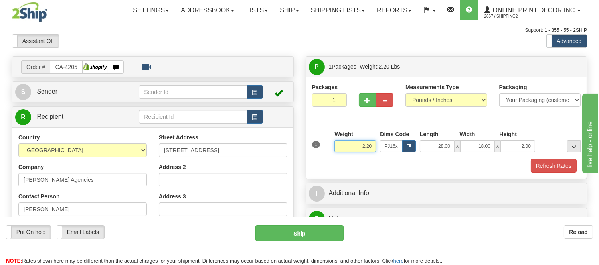
drag, startPoint x: 372, startPoint y: 144, endPoint x: 345, endPoint y: 148, distance: 27.8
click at [345, 148] on input "2.20" at bounding box center [354, 146] width 41 height 12
click at [371, 146] on input "2.20" at bounding box center [354, 146] width 41 height 12
drag, startPoint x: 371, startPoint y: 146, endPoint x: 357, endPoint y: 149, distance: 14.8
click at [357, 149] on input "2.20" at bounding box center [354, 146] width 41 height 12
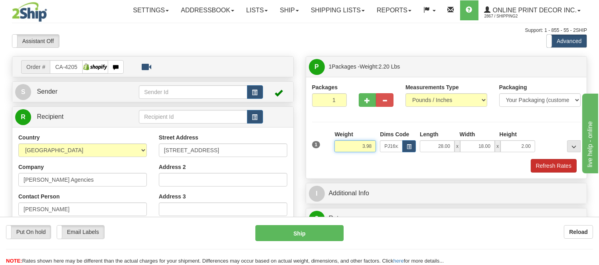
type input "3.98"
click at [563, 166] on button "Refresh Rates" at bounding box center [554, 166] width 46 height 14
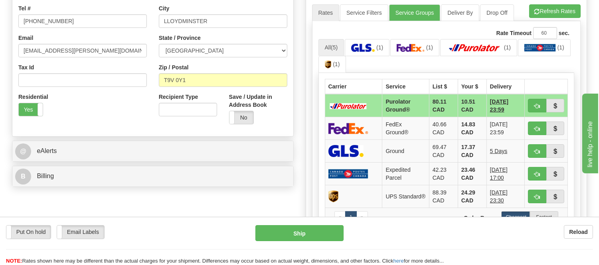
scroll to position [221, 0]
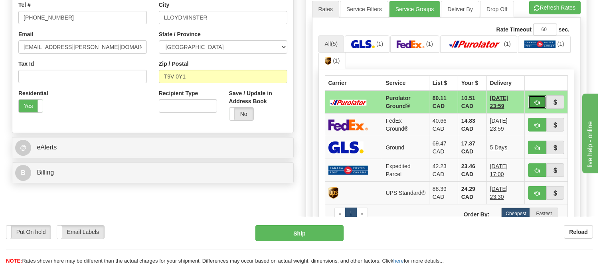
click at [537, 98] on button "button" at bounding box center [537, 102] width 18 height 14
type input "260"
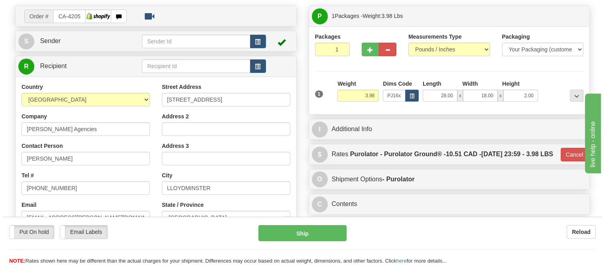
scroll to position [44, 0]
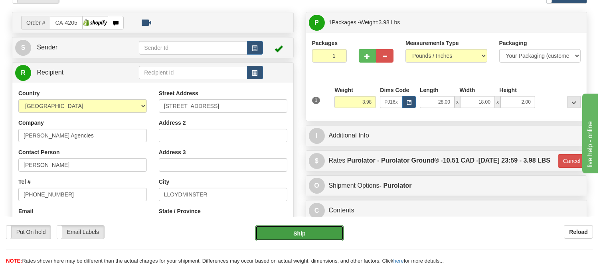
click at [320, 234] on button "Ship" at bounding box center [299, 233] width 88 height 16
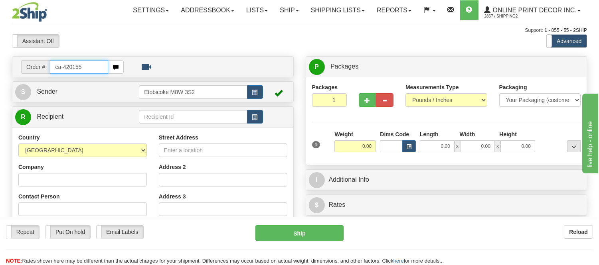
type input "ca-420155"
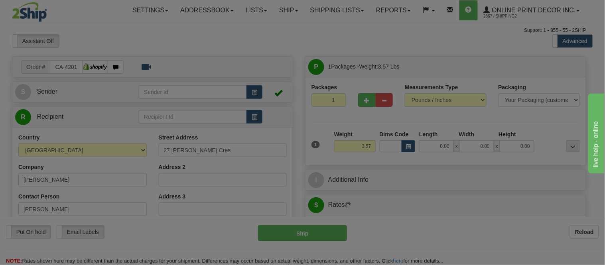
type input "[GEOGRAPHIC_DATA]"
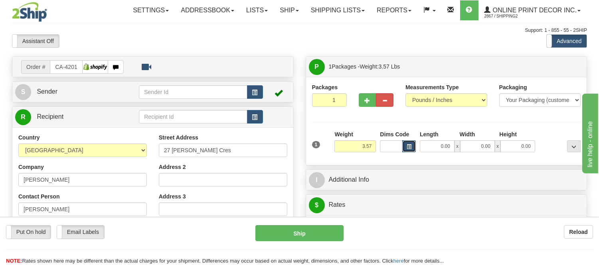
click at [411, 149] on button "button" at bounding box center [409, 146] width 14 height 12
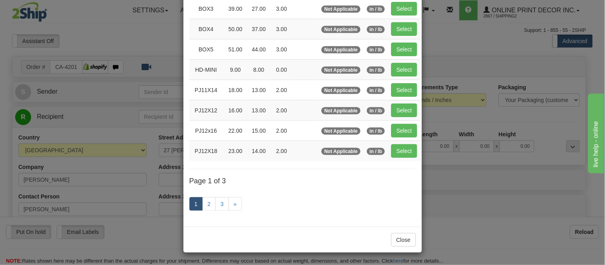
scroll to position [134, 0]
click at [203, 202] on link "2" at bounding box center [209, 205] width 14 height 14
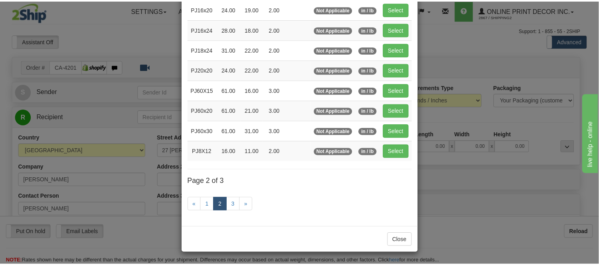
scroll to position [130, 0]
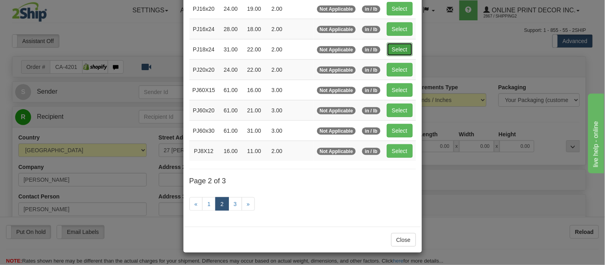
click at [397, 47] on button "Select" at bounding box center [400, 50] width 26 height 14
type input "PJ18x24"
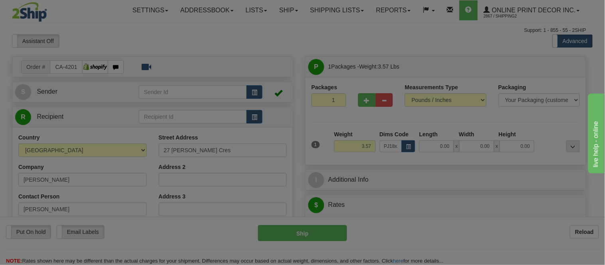
type input "31.00"
type input "22.00"
type input "2.00"
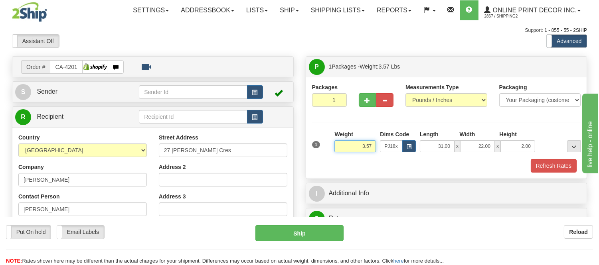
drag, startPoint x: 373, startPoint y: 148, endPoint x: 330, endPoint y: 146, distance: 42.4
click at [330, 146] on div "1 Weight 3.57 Dims Code x x" at bounding box center [446, 144] width 273 height 28
type input "5.98"
click at [365, 98] on span "button" at bounding box center [368, 100] width 6 height 5
radio input "true"
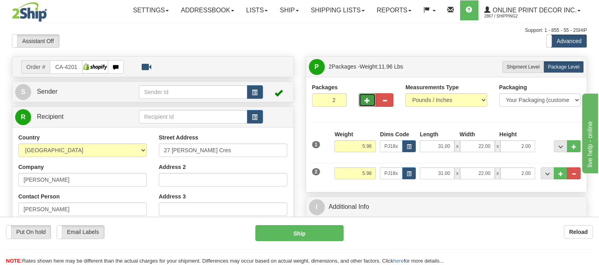
click at [365, 101] on span "button" at bounding box center [368, 100] width 6 height 5
type input "3"
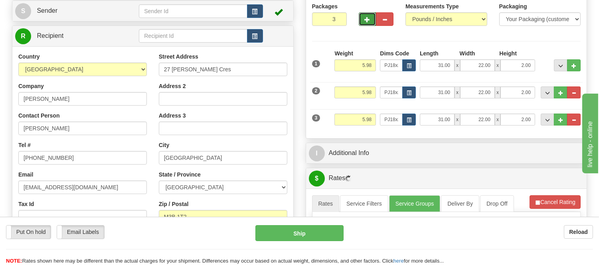
scroll to position [89, 0]
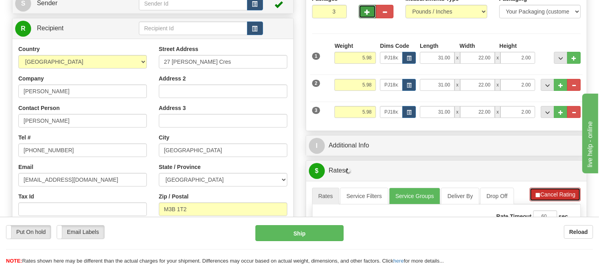
click at [575, 194] on button "Cancel Rating" at bounding box center [554, 195] width 51 height 14
click at [575, 194] on button "Refresh Rates" at bounding box center [554, 195] width 51 height 14
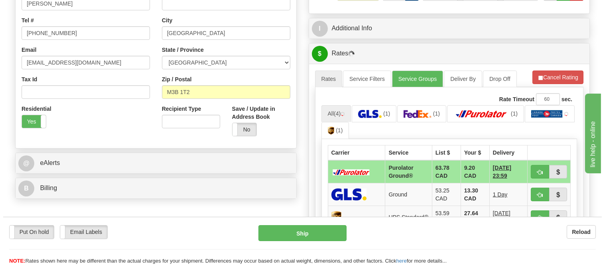
scroll to position [221, 0]
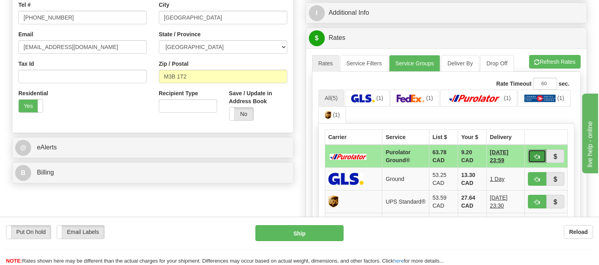
click at [540, 156] on button "button" at bounding box center [537, 157] width 18 height 14
type input "260"
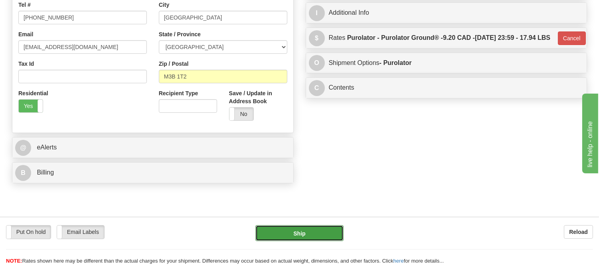
click at [340, 236] on button "Ship" at bounding box center [299, 233] width 88 height 16
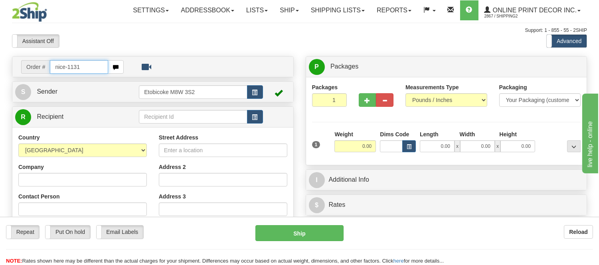
type input "nice-1131"
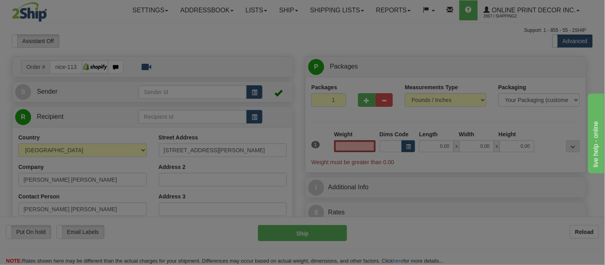
type input "WIARTON"
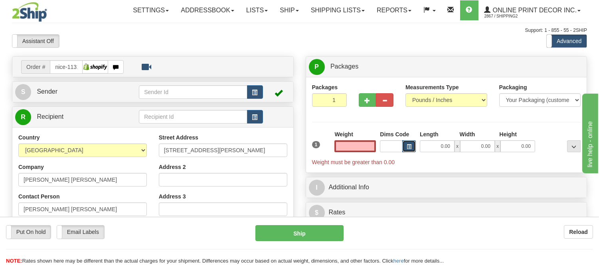
type input "0.00"
click at [410, 141] on button "button" at bounding box center [409, 146] width 14 height 12
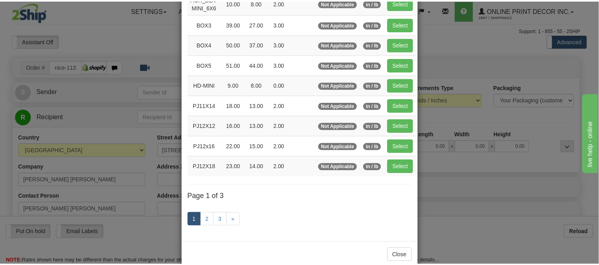
scroll to position [133, 0]
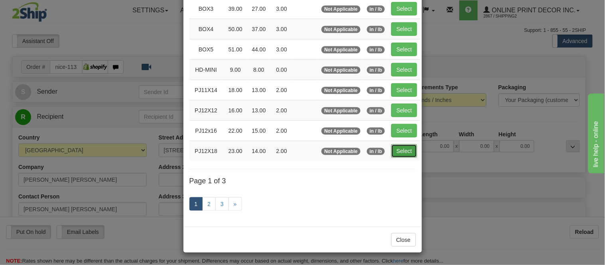
click at [395, 154] on button "Select" at bounding box center [404, 151] width 26 height 14
type input "PJ12X18"
type input "23.00"
type input "14.00"
type input "2.00"
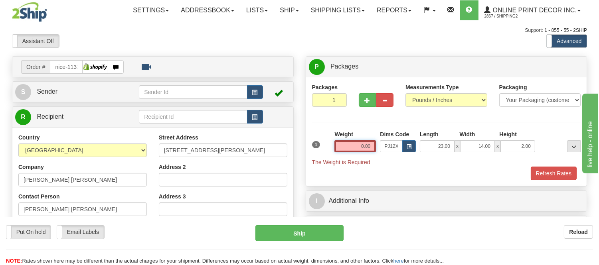
drag, startPoint x: 373, startPoint y: 142, endPoint x: 319, endPoint y: 148, distance: 53.8
click at [319, 148] on div "1 Weight 0.00 Dims Code x x" at bounding box center [446, 148] width 273 height 36
type input "2"
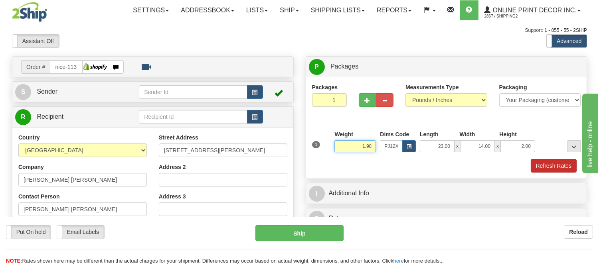
type input "1.98"
click at [557, 166] on button "Refresh Rates" at bounding box center [554, 166] width 46 height 14
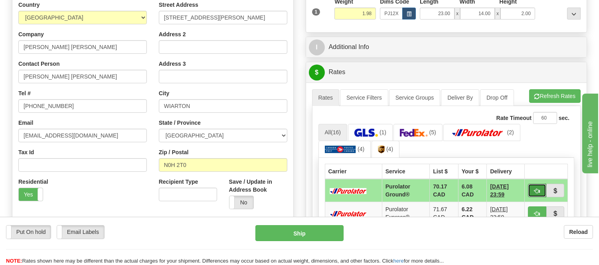
click at [538, 191] on span "button" at bounding box center [537, 191] width 6 height 5
type input "260"
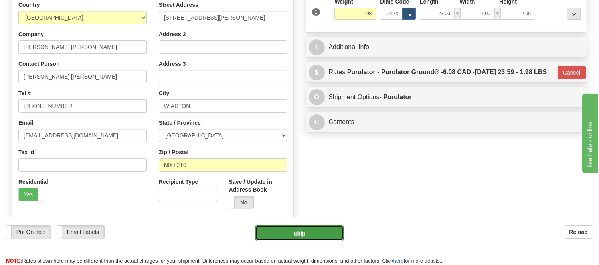
click at [287, 233] on button "Ship" at bounding box center [299, 233] width 88 height 16
